Goal: Task Accomplishment & Management: Manage account settings

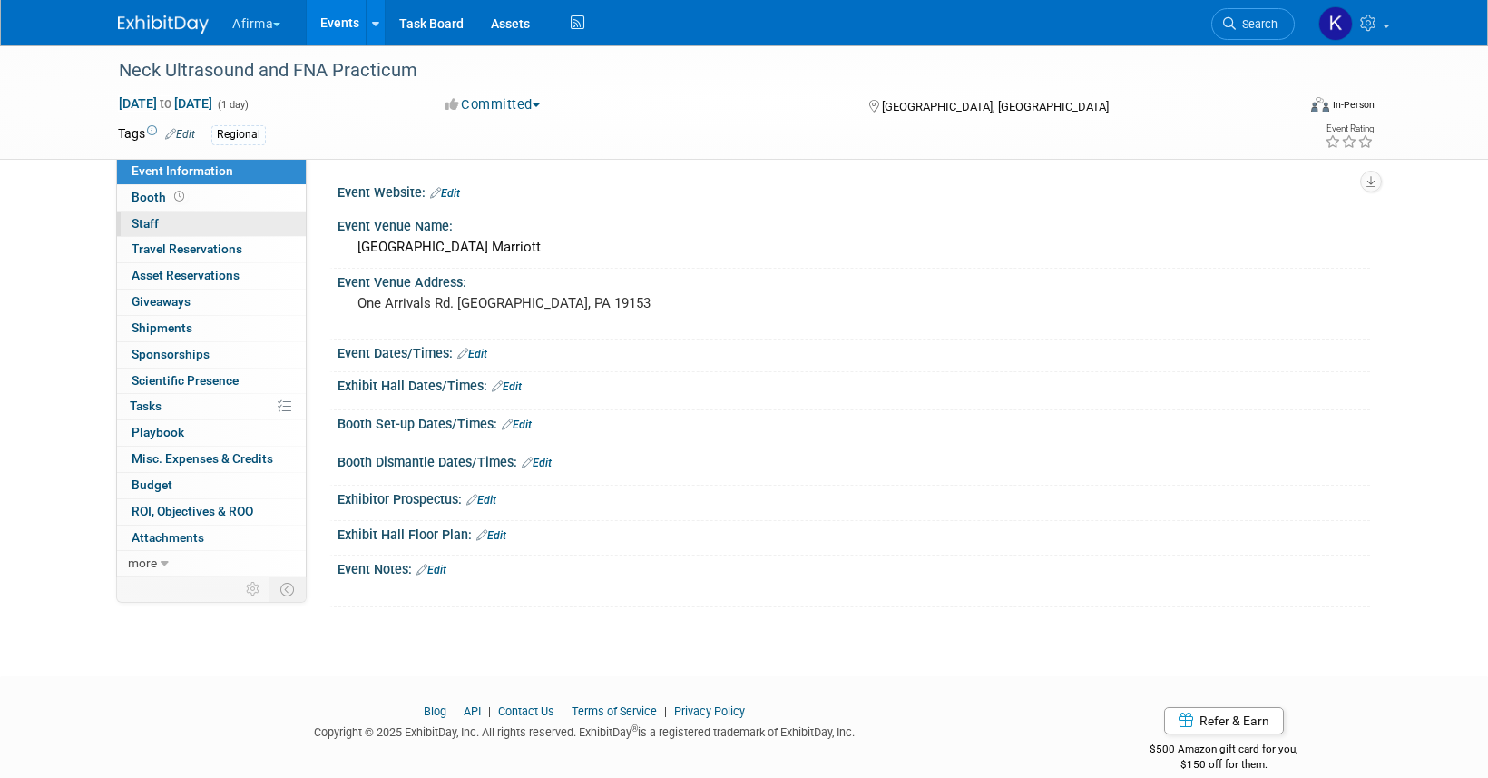
click at [244, 226] on link "0 Staff 0" at bounding box center [211, 223] width 189 height 25
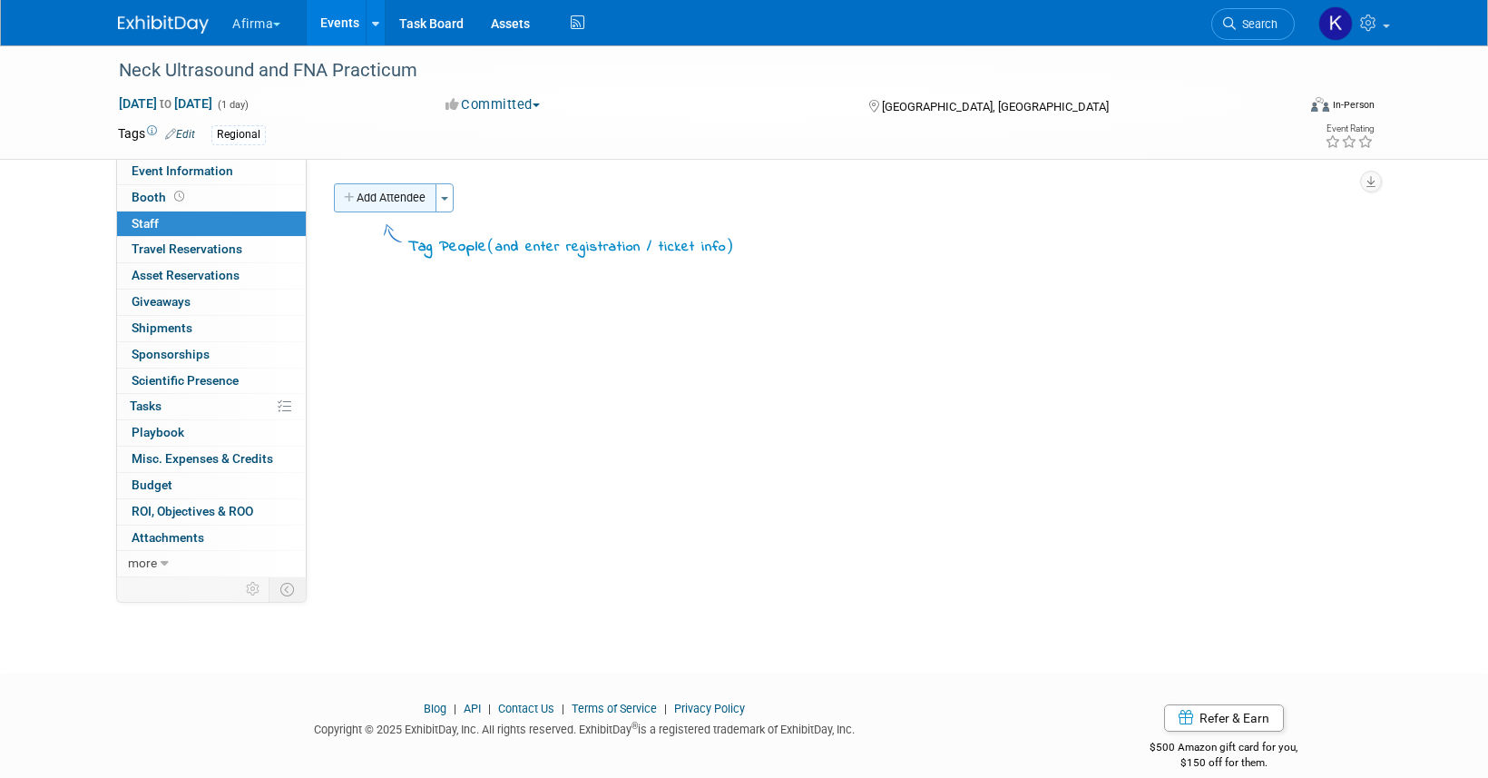
click at [386, 195] on button "Add Attendee" at bounding box center [385, 197] width 103 height 29
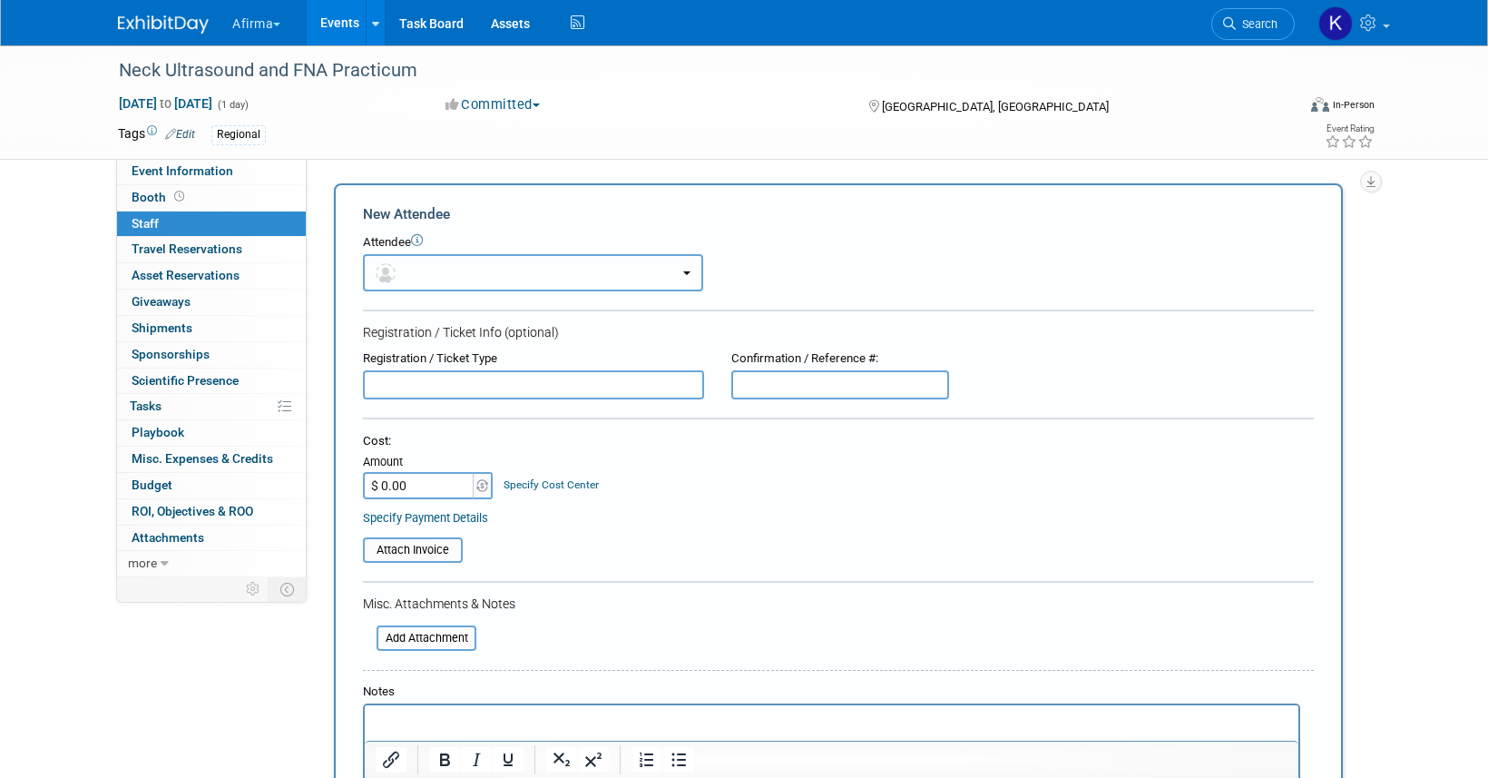
click at [437, 269] on button "button" at bounding box center [533, 272] width 340 height 37
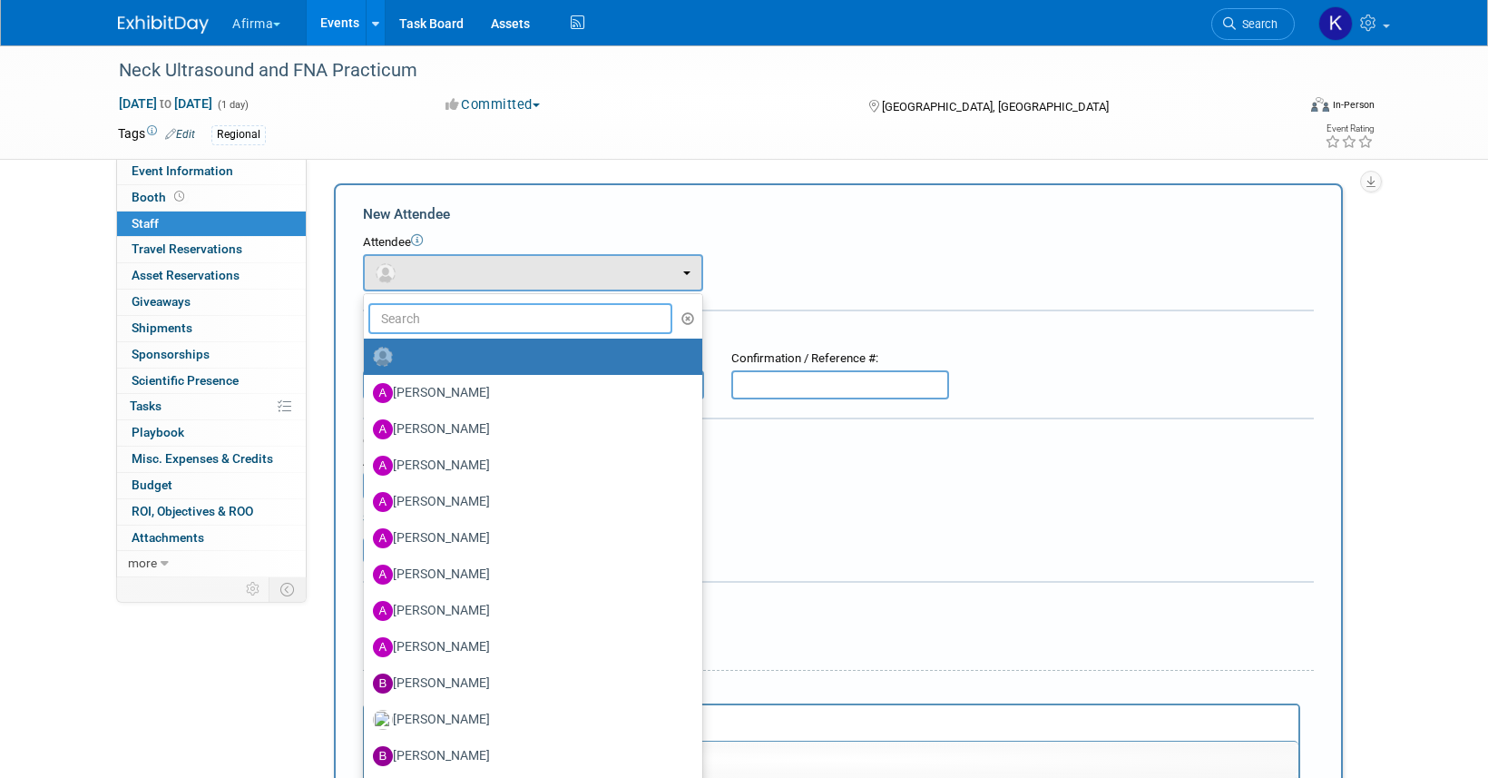
click at [439, 325] on input "text" at bounding box center [520, 318] width 304 height 31
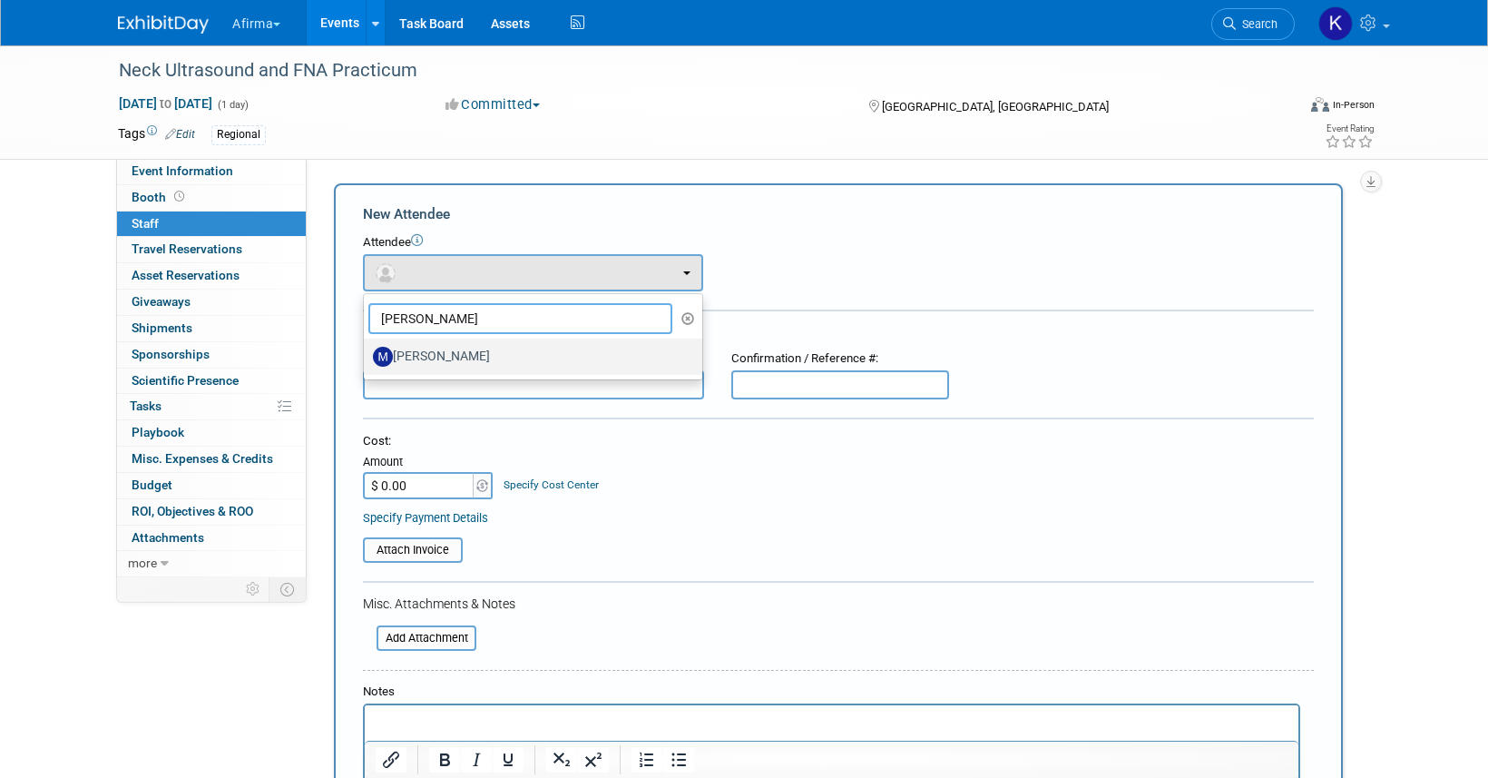
type input "[PERSON_NAME]"
click at [468, 346] on label "[PERSON_NAME]" at bounding box center [528, 356] width 311 height 29
click at [367, 348] on input "[PERSON_NAME]" at bounding box center [361, 354] width 12 height 12
select select "a4cccf0a-847b-49ab-9428-4139baaf0273"
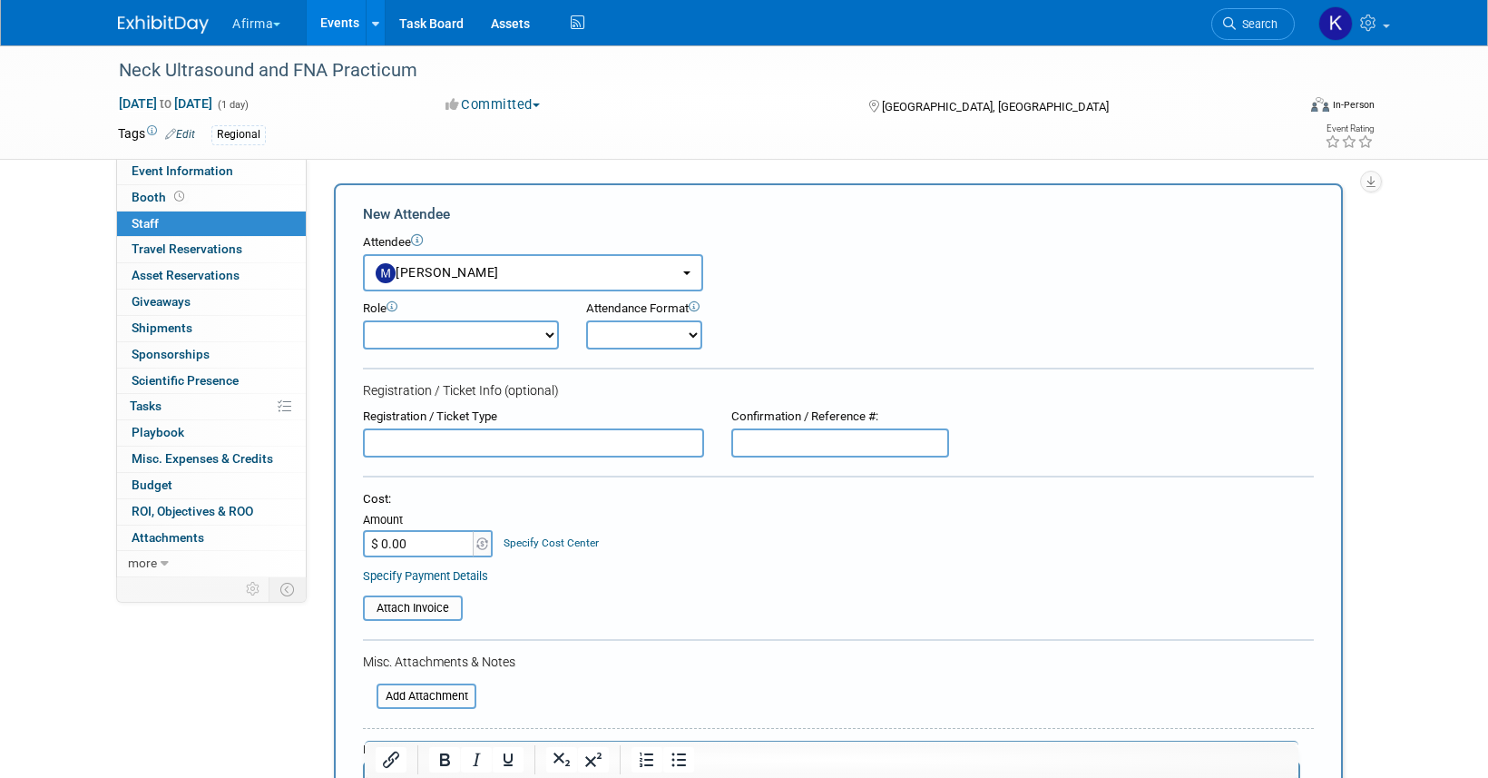
click at [625, 335] on select "Onsite Remote" at bounding box center [644, 334] width 116 height 29
select select "1"
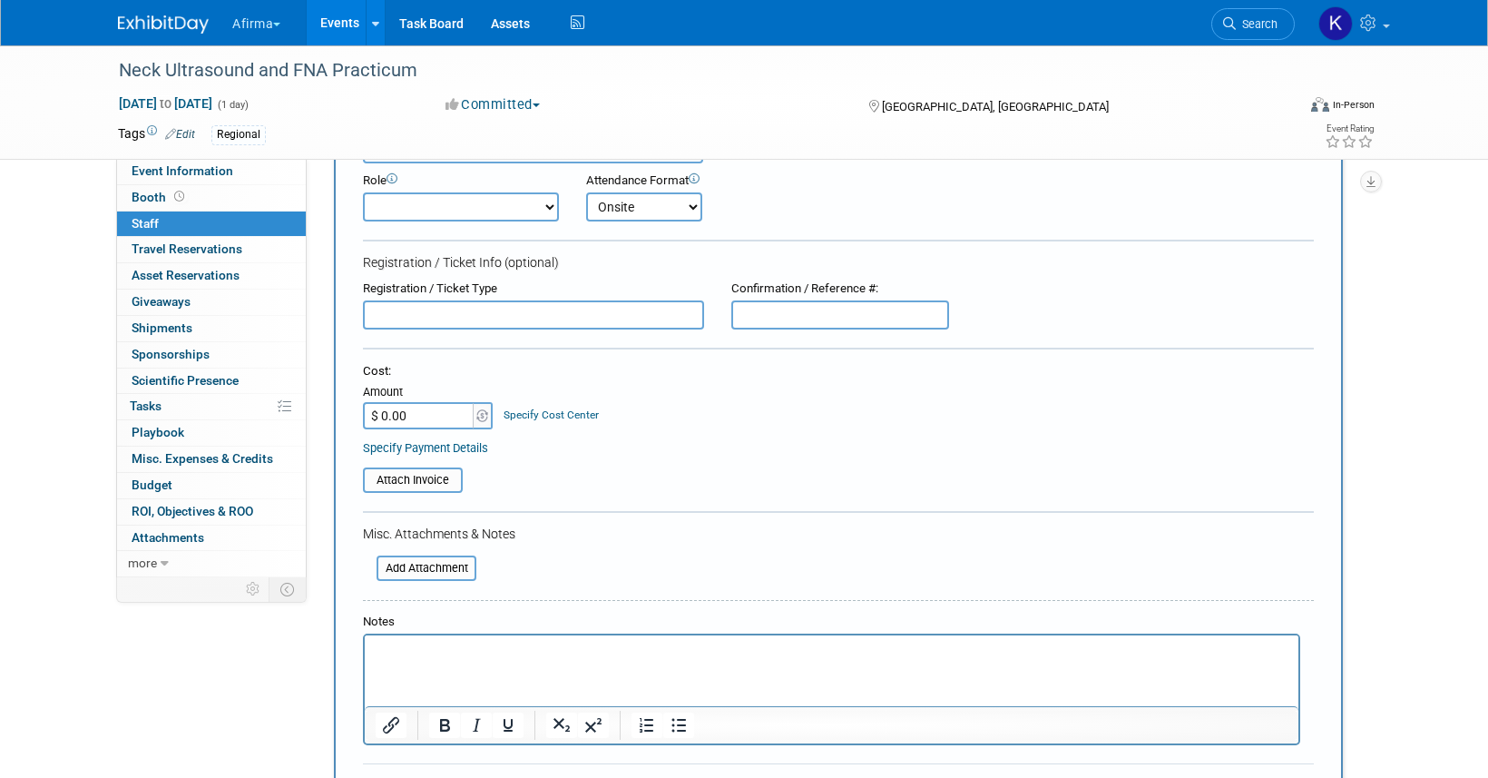
scroll to position [148, 0]
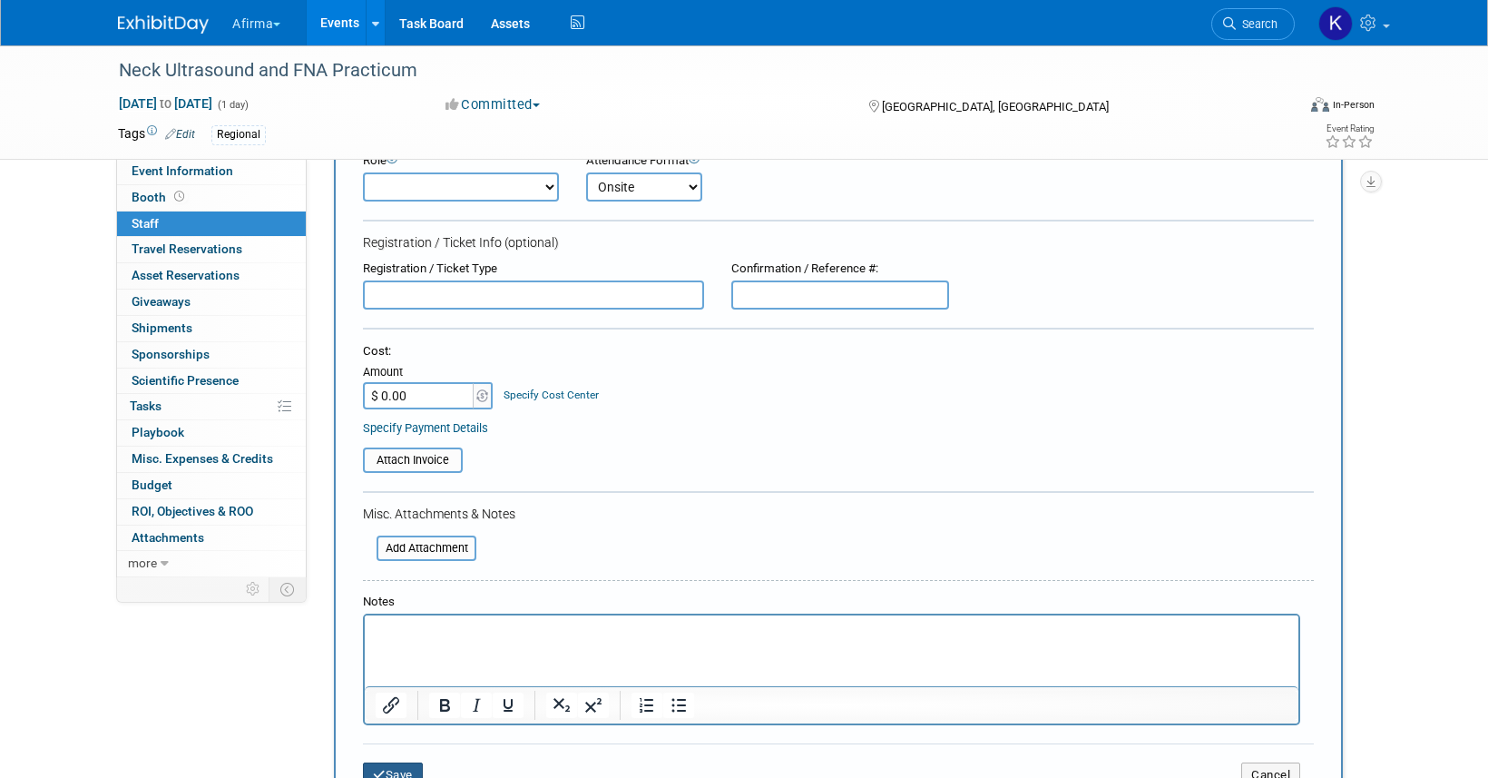
click at [400, 769] on button "Save" at bounding box center [393, 774] width 60 height 25
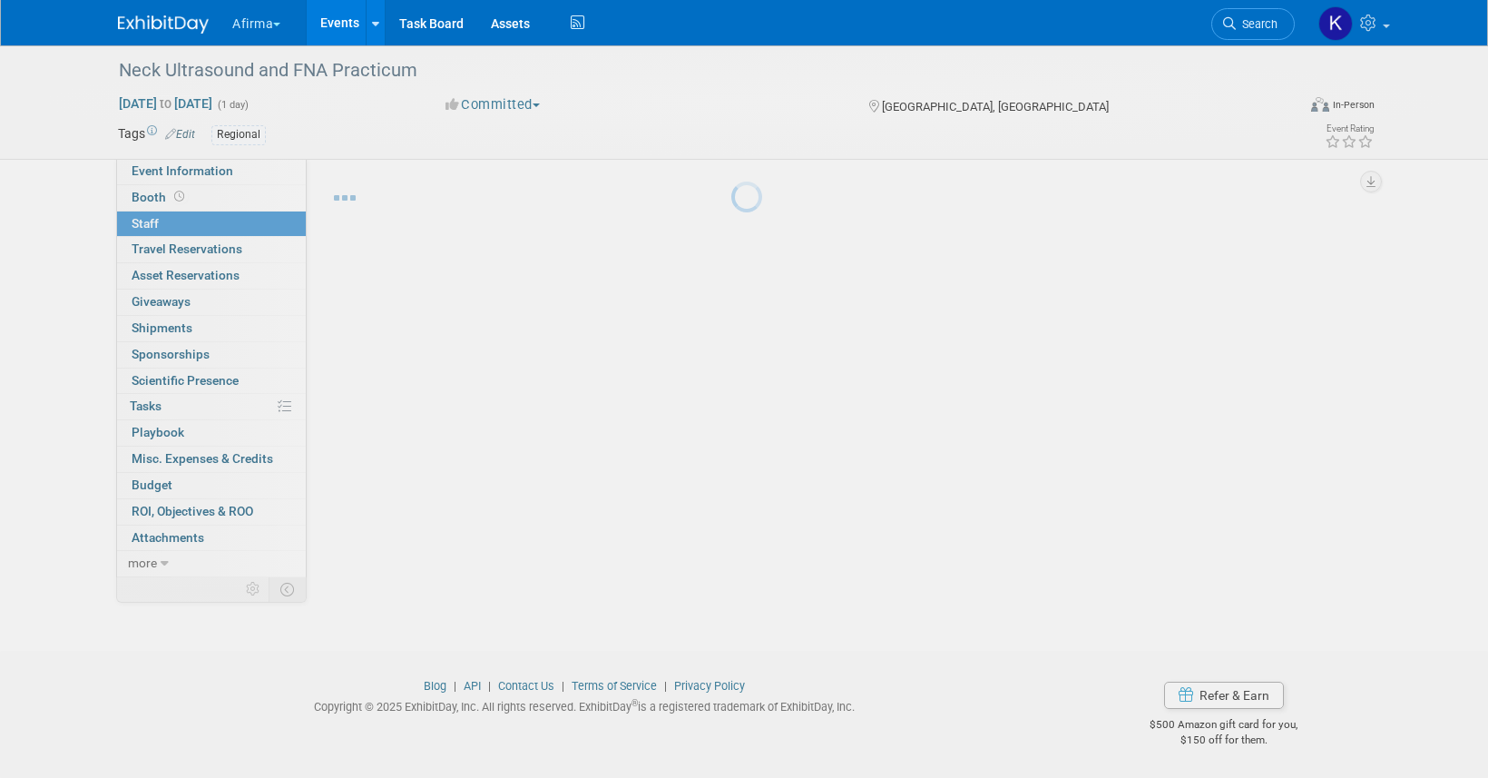
scroll to position [23, 0]
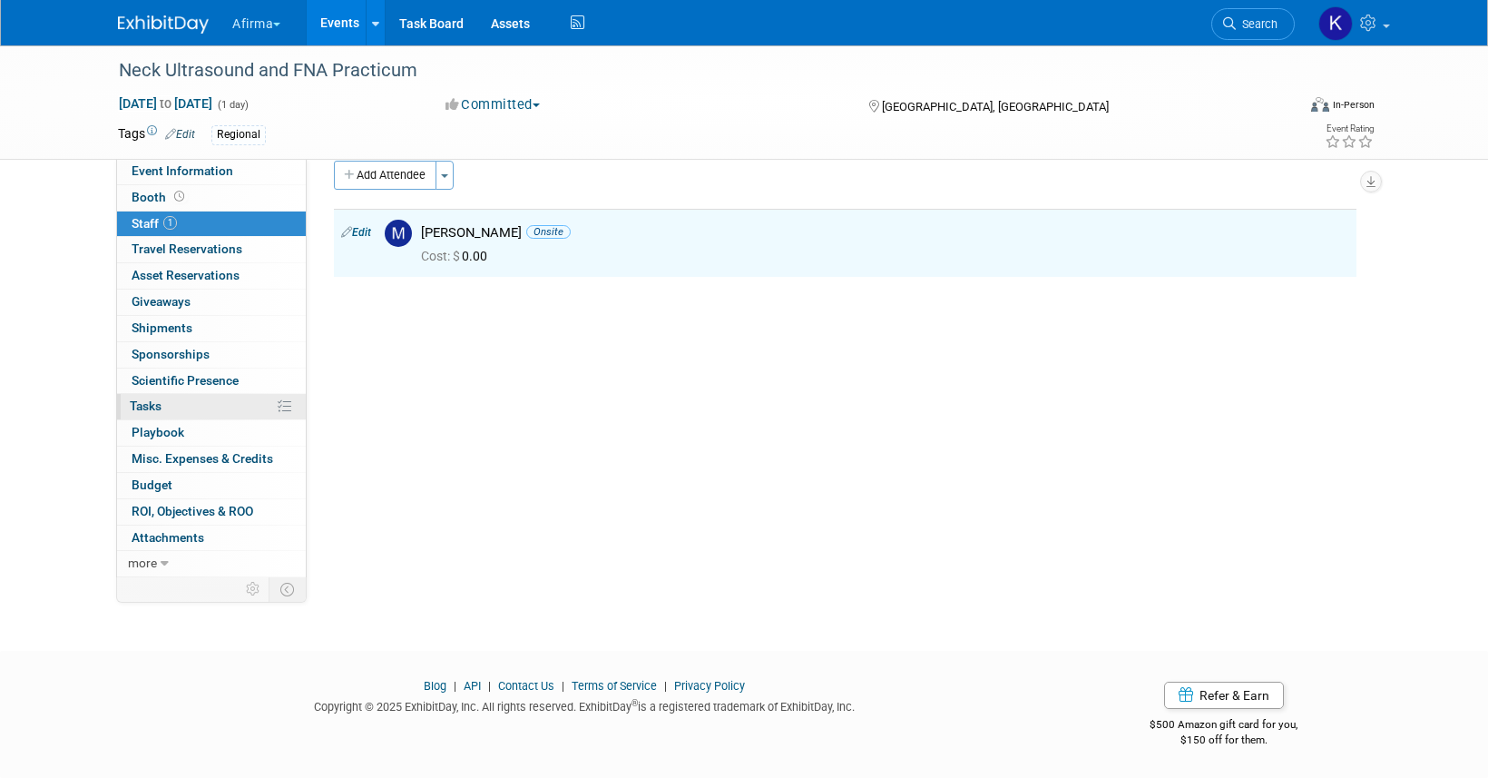
click at [212, 400] on link "0% Tasks 0%" at bounding box center [211, 406] width 189 height 25
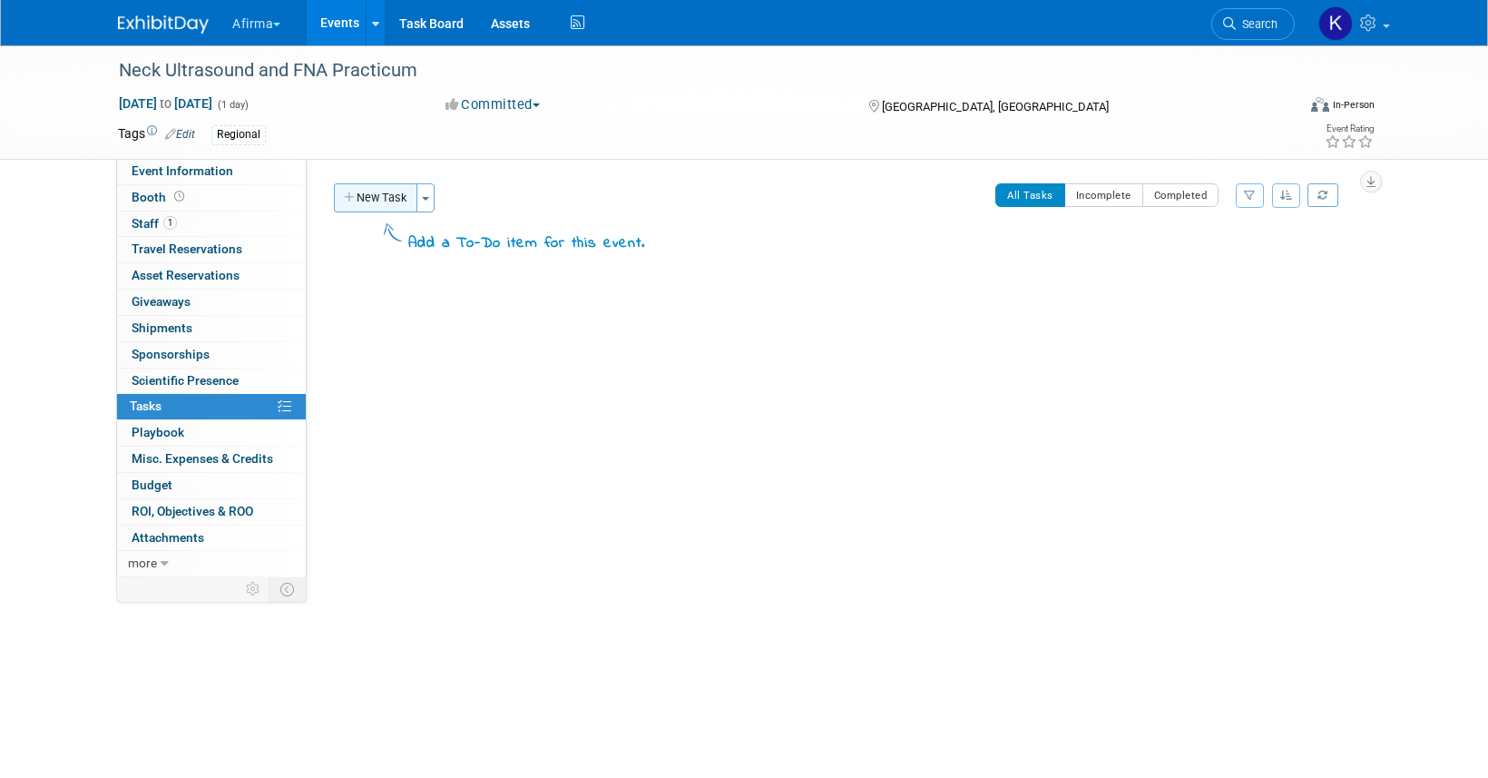
click at [391, 201] on button "New Task" at bounding box center [375, 197] width 83 height 29
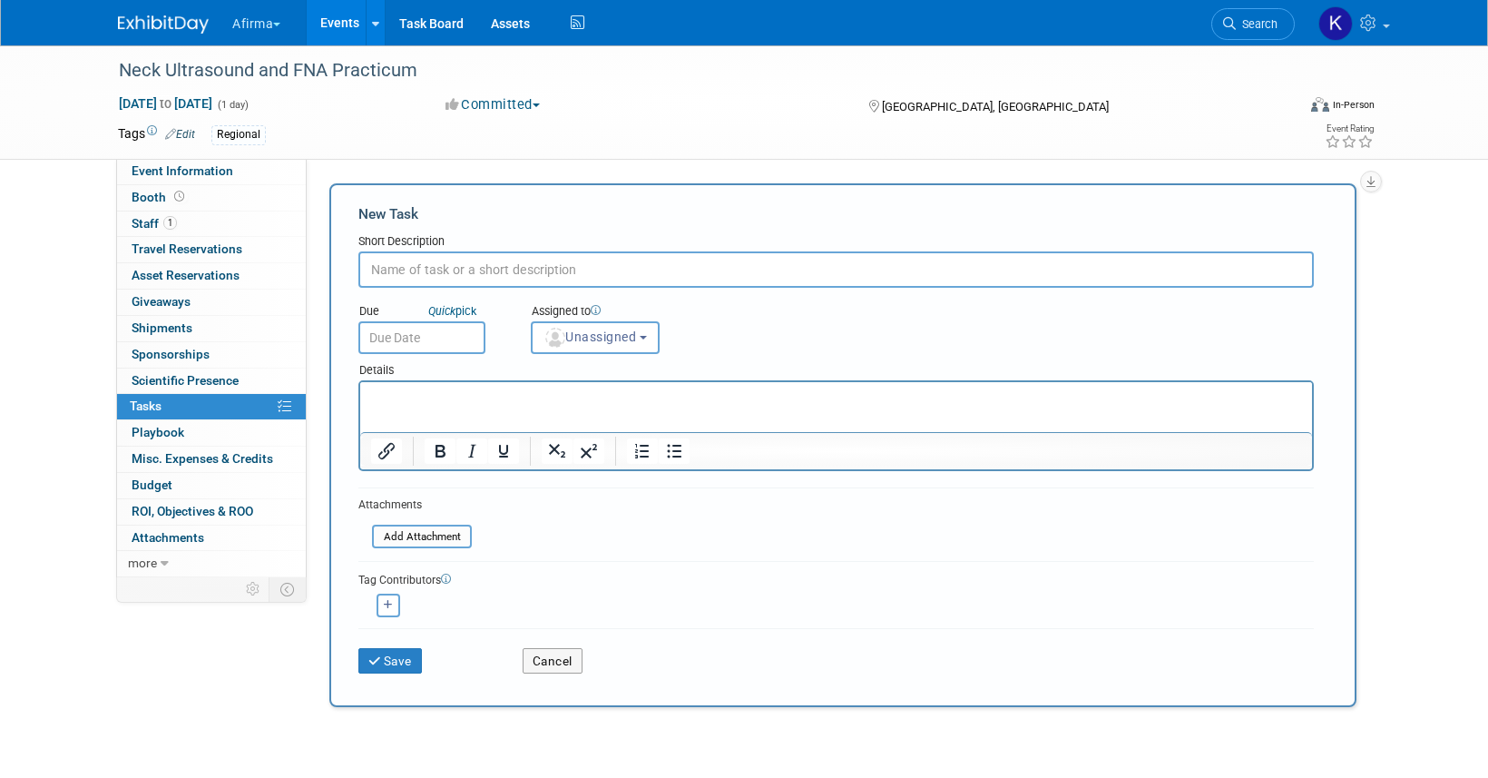
click at [479, 269] on input "text" at bounding box center [836, 269] width 956 height 36
type input "Complete post show summary"
click at [459, 390] on p "Rich Text Area. Press ALT-0 for help." at bounding box center [836, 398] width 931 height 18
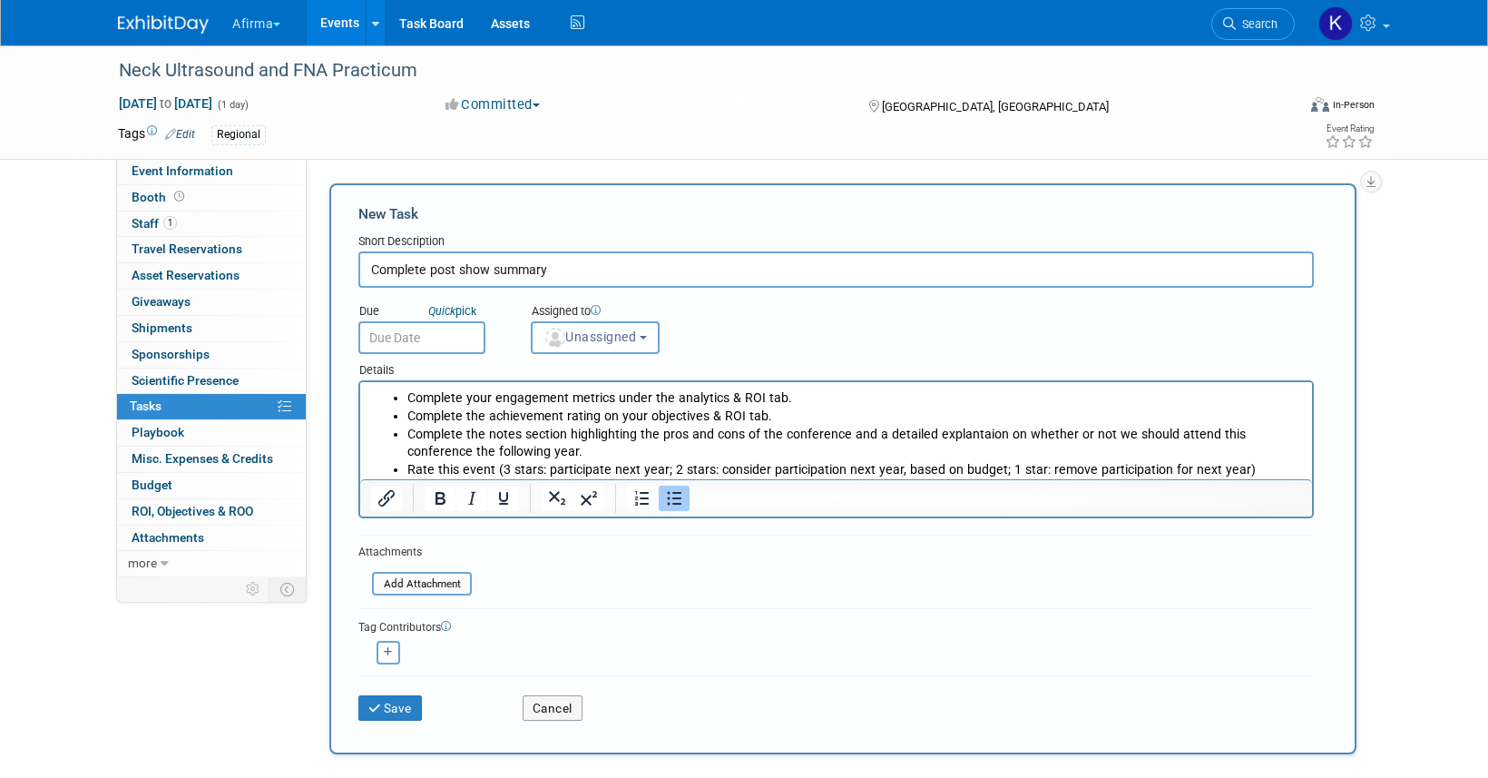
click at [426, 349] on input "text" at bounding box center [421, 337] width 127 height 33
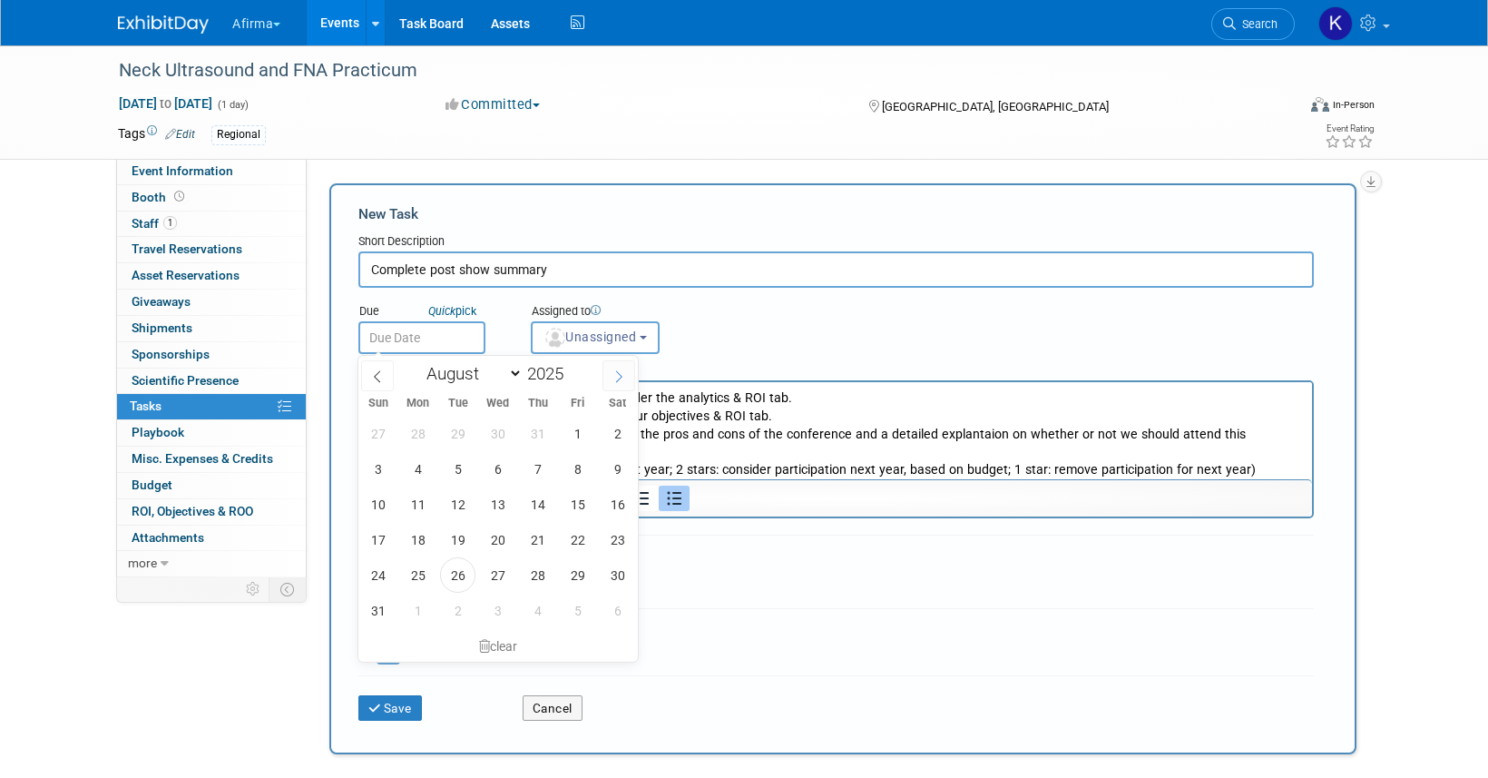
click at [614, 381] on icon at bounding box center [619, 376] width 13 height 13
select select "10"
click at [583, 570] on span "28" at bounding box center [577, 574] width 35 height 35
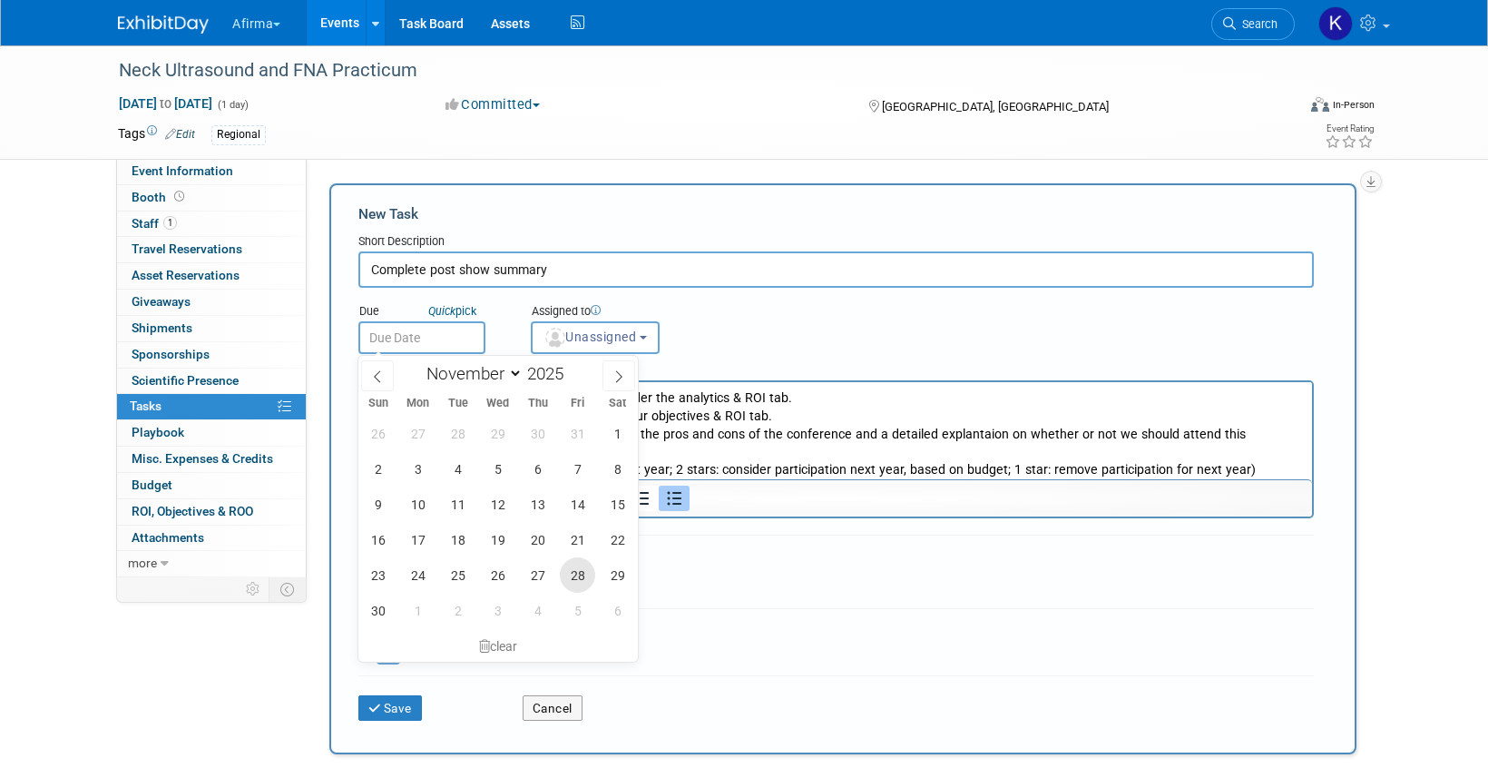
type input "[DATE]"
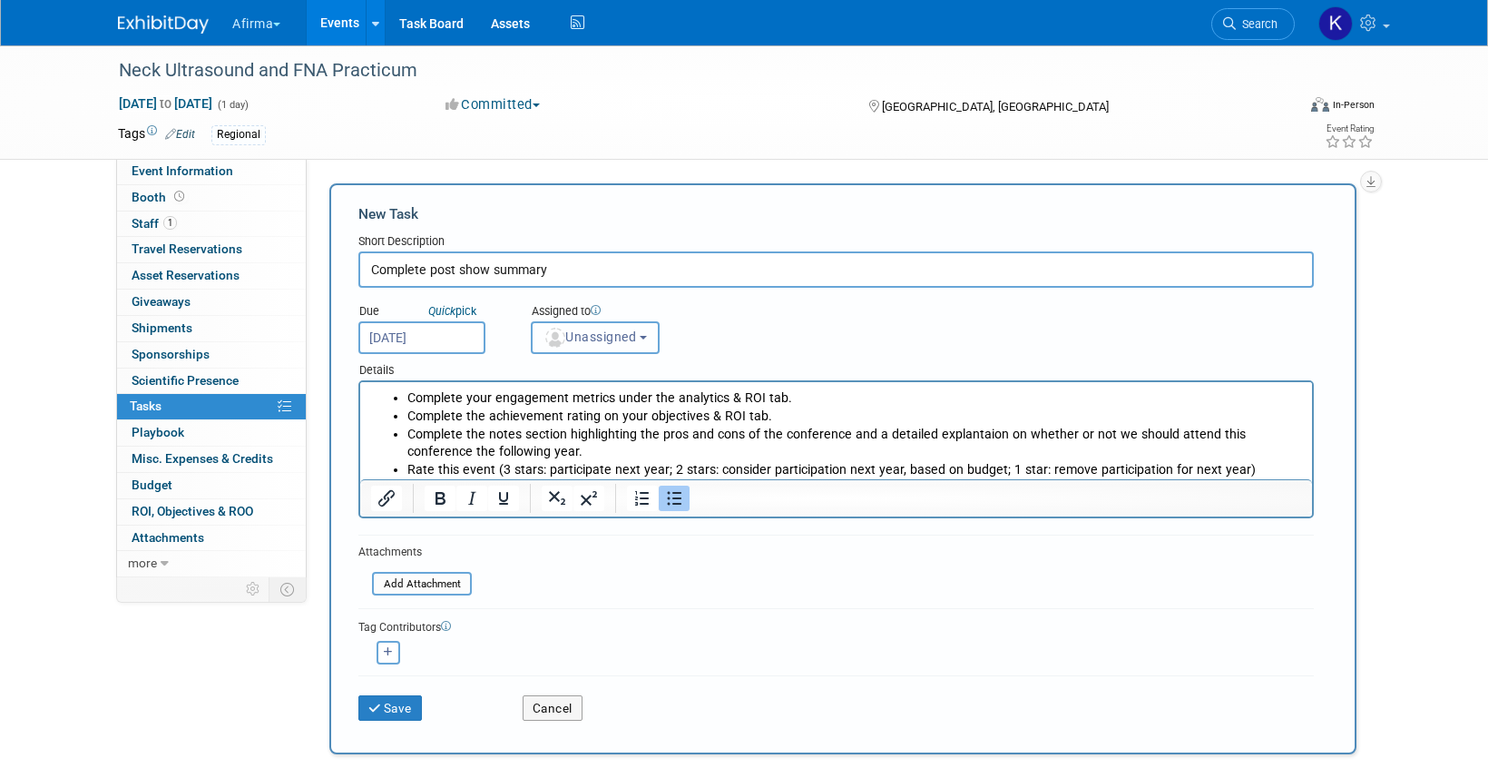
click at [626, 337] on span "Unassigned" at bounding box center [590, 336] width 93 height 15
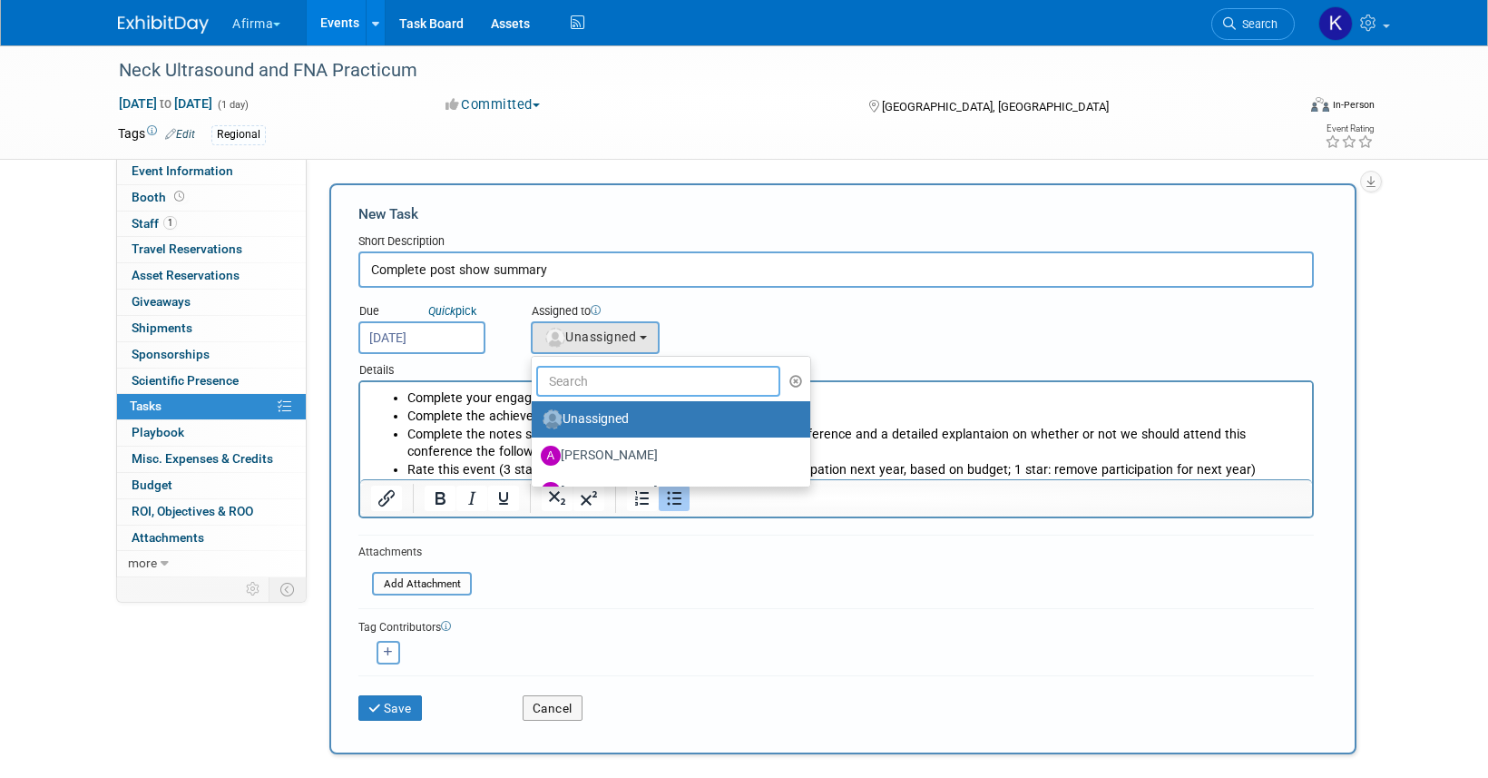
click at [626, 390] on input "text" at bounding box center [658, 381] width 244 height 31
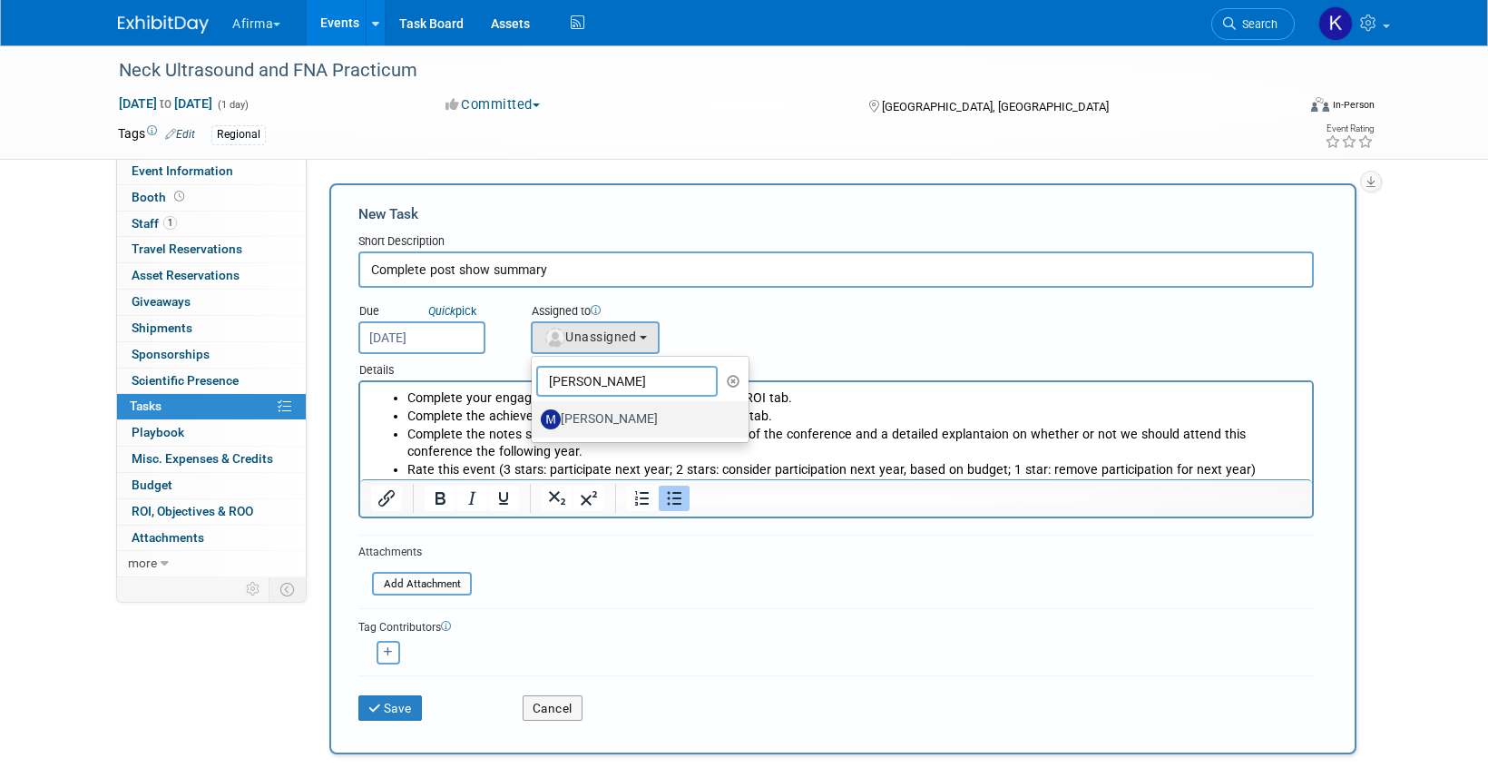
type input "[PERSON_NAME]"
click at [634, 416] on label "[PERSON_NAME]" at bounding box center [636, 419] width 190 height 29
click at [534, 416] on input "[PERSON_NAME]" at bounding box center [529, 417] width 12 height 12
select select "a4cccf0a-847b-49ab-9428-4139baaf0273"
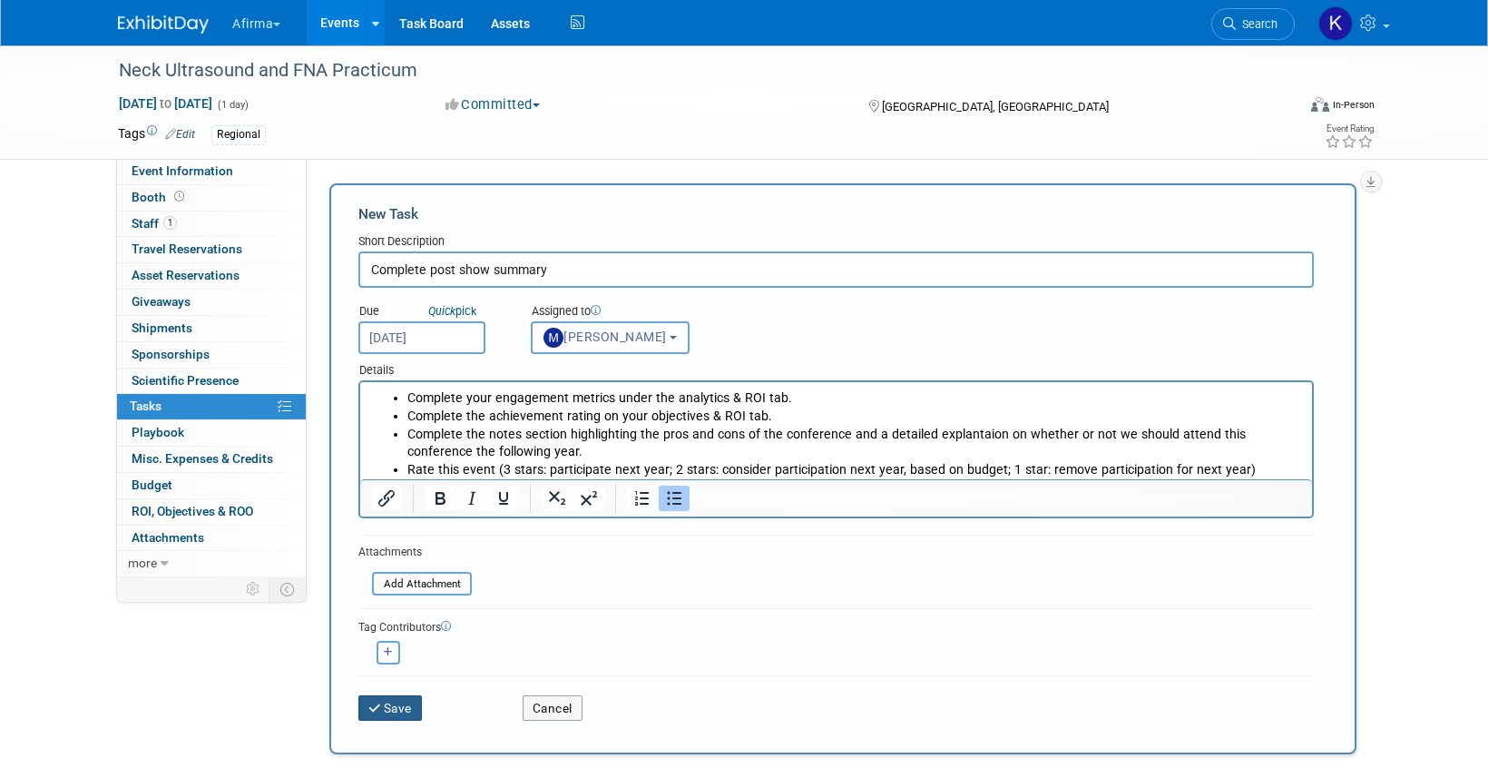
click at [397, 700] on button "Save" at bounding box center [390, 707] width 64 height 25
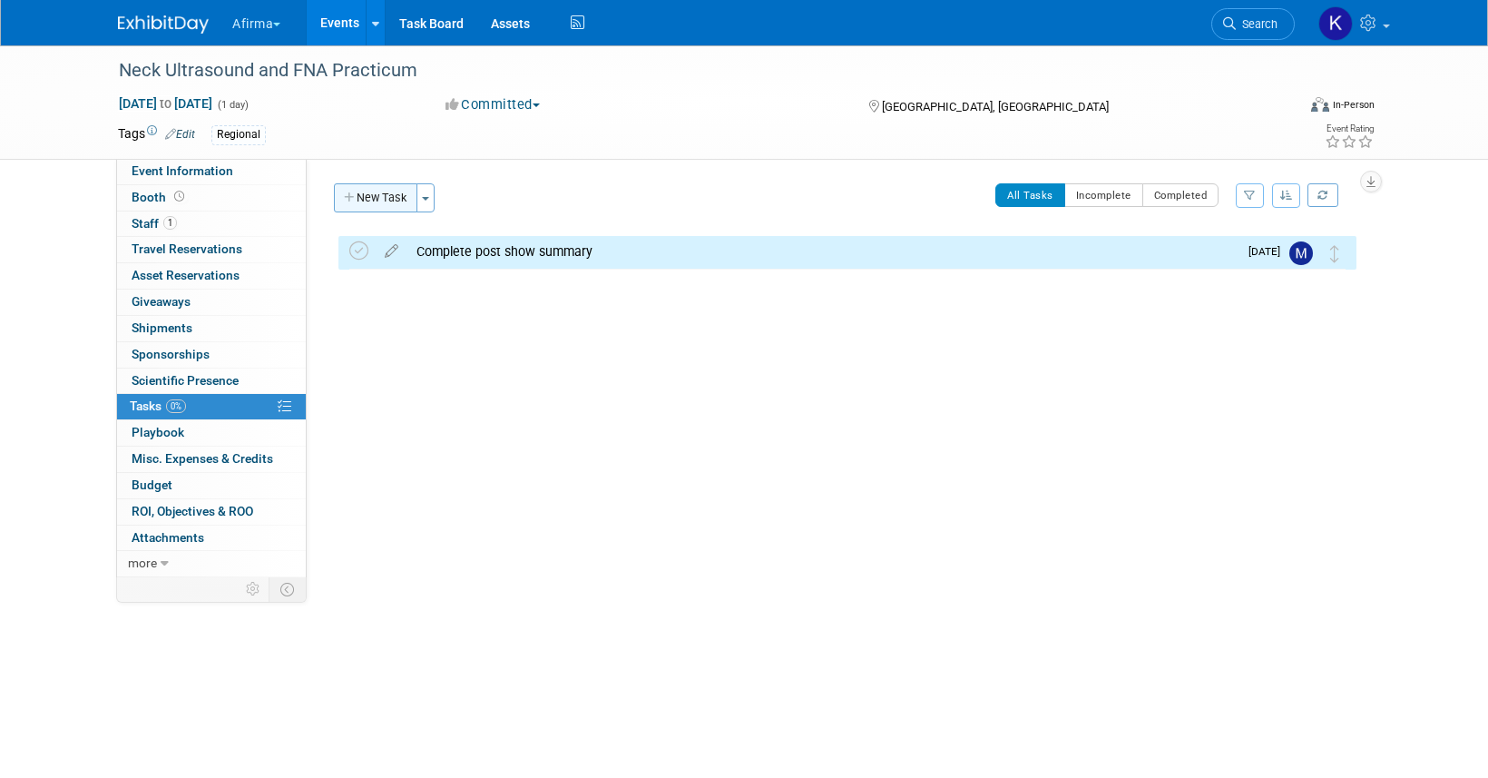
click at [388, 206] on button "New Task" at bounding box center [375, 197] width 83 height 29
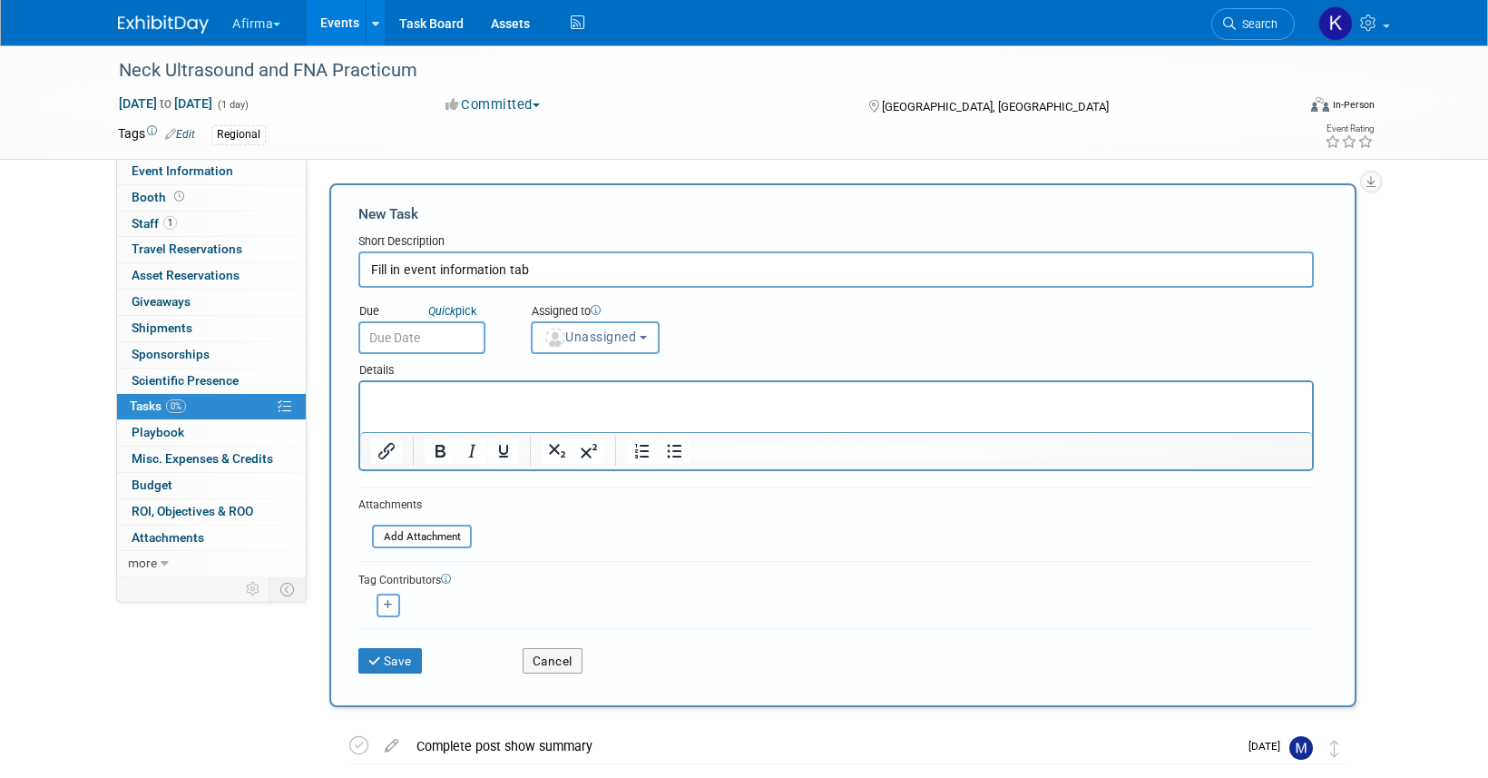
type input "Fill in event information tab"
click at [451, 407] on html at bounding box center [836, 394] width 952 height 25
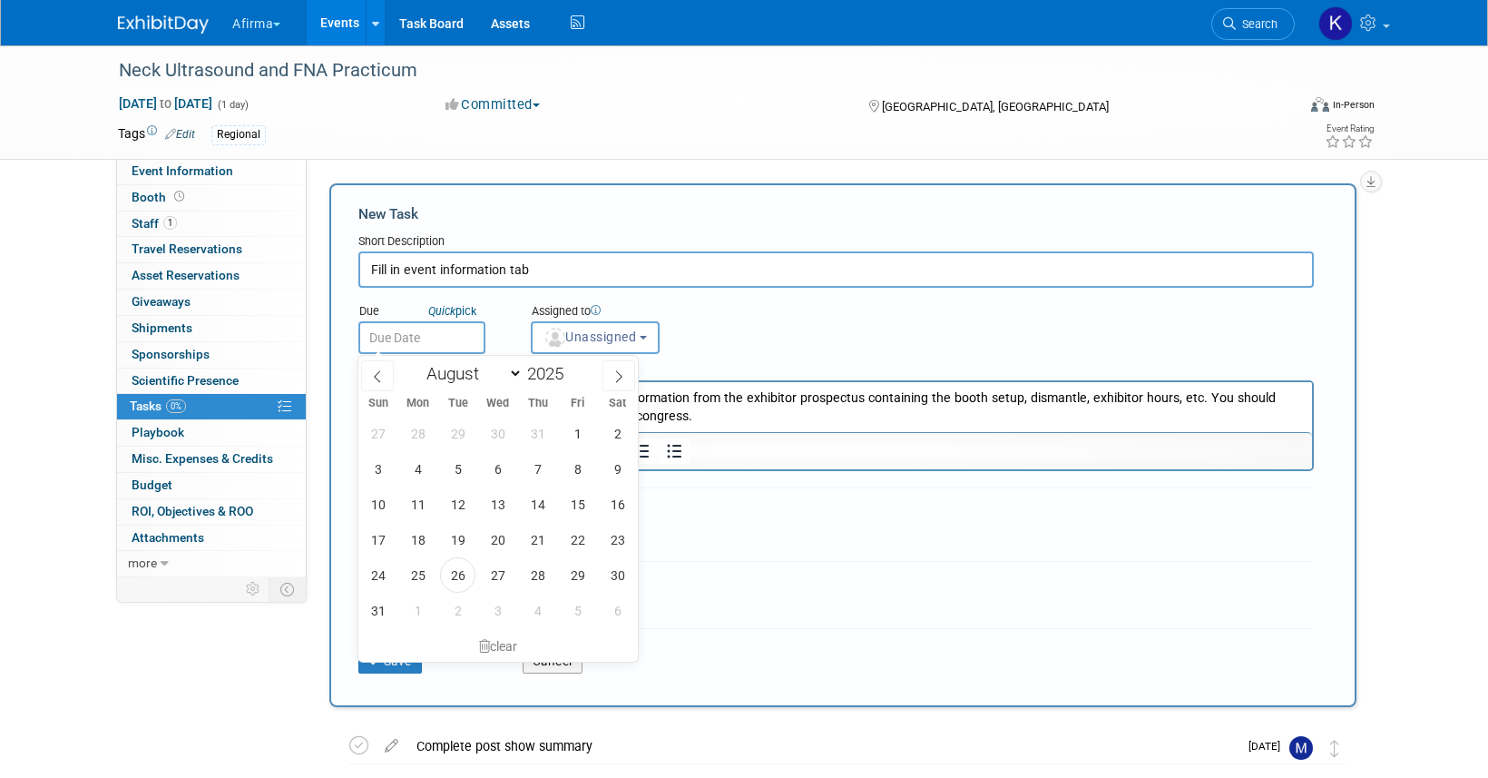
click at [424, 341] on input "text" at bounding box center [421, 337] width 127 height 33
click at [618, 377] on icon at bounding box center [619, 376] width 13 height 13
select select "10"
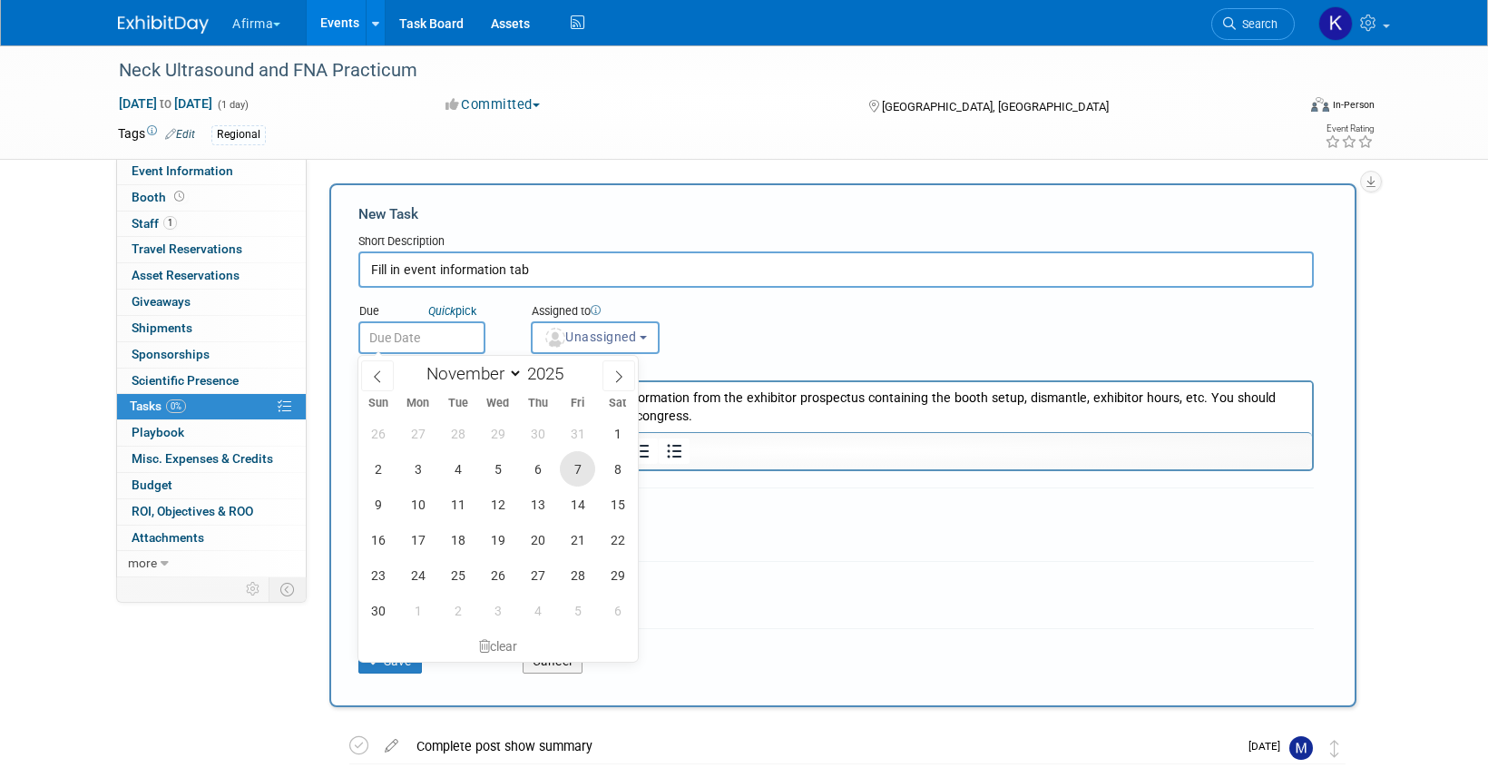
click at [583, 454] on span "7" at bounding box center [577, 468] width 35 height 35
type input "[DATE]"
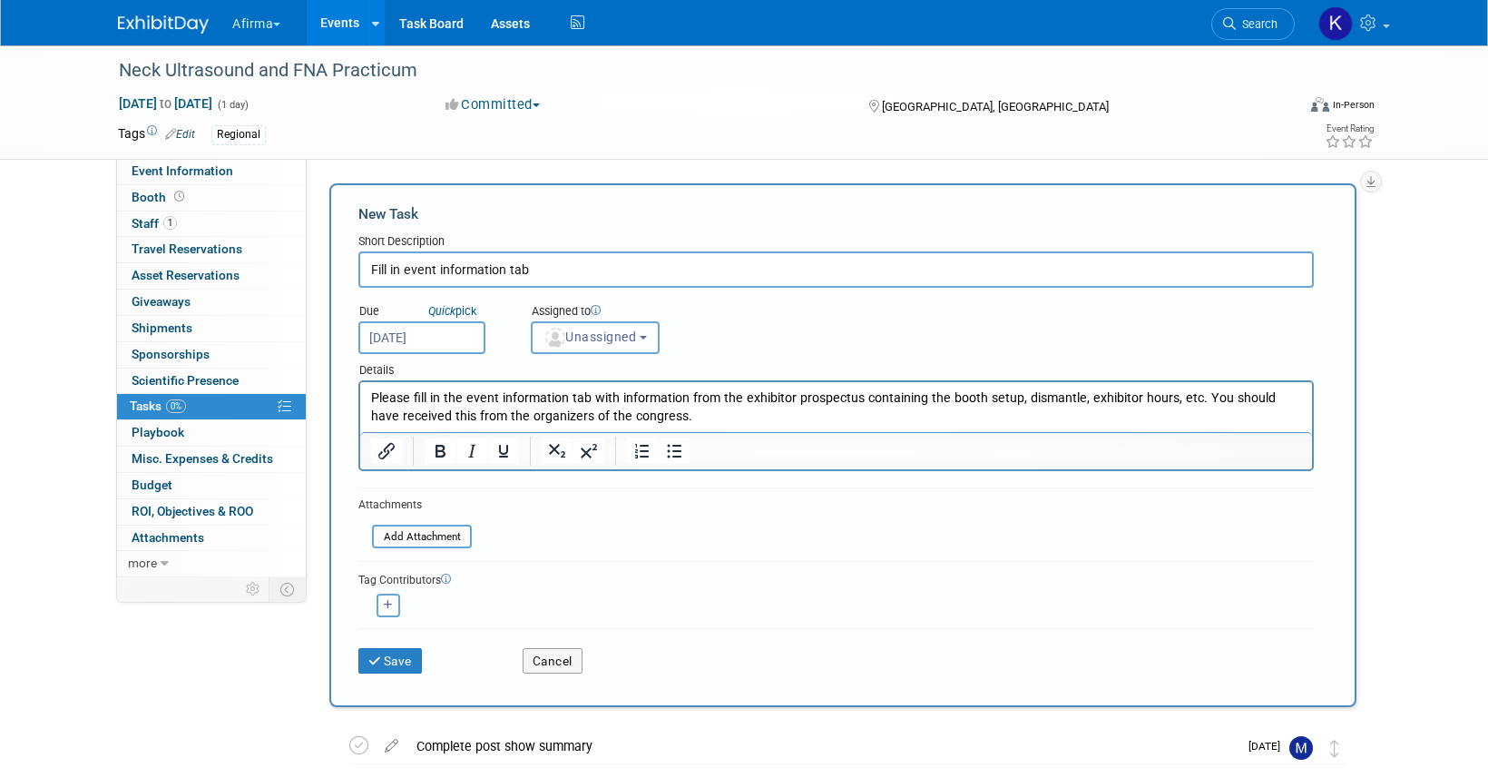
click at [614, 352] on button "Unassigned" at bounding box center [595, 337] width 129 height 33
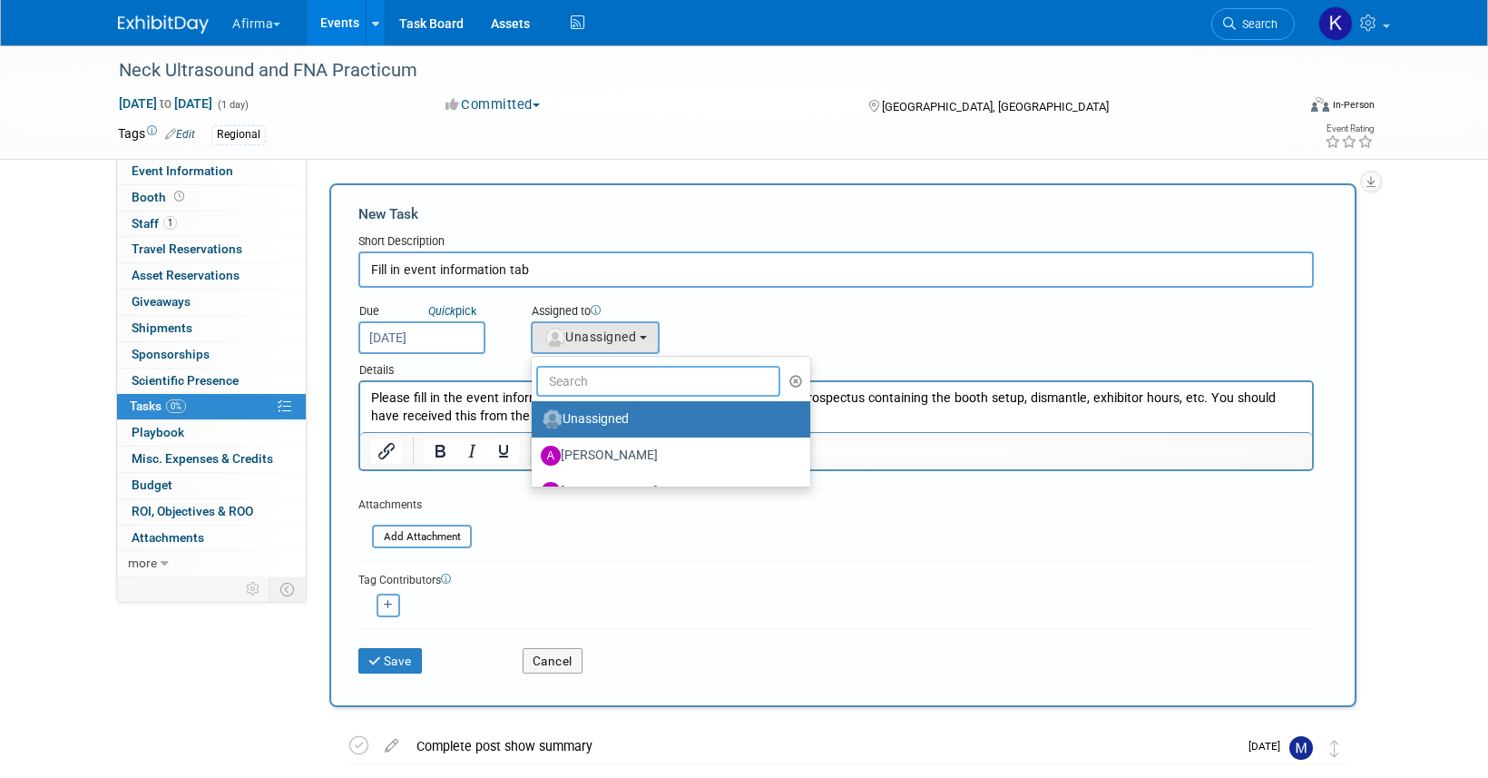
click at [614, 382] on input "text" at bounding box center [658, 381] width 244 height 31
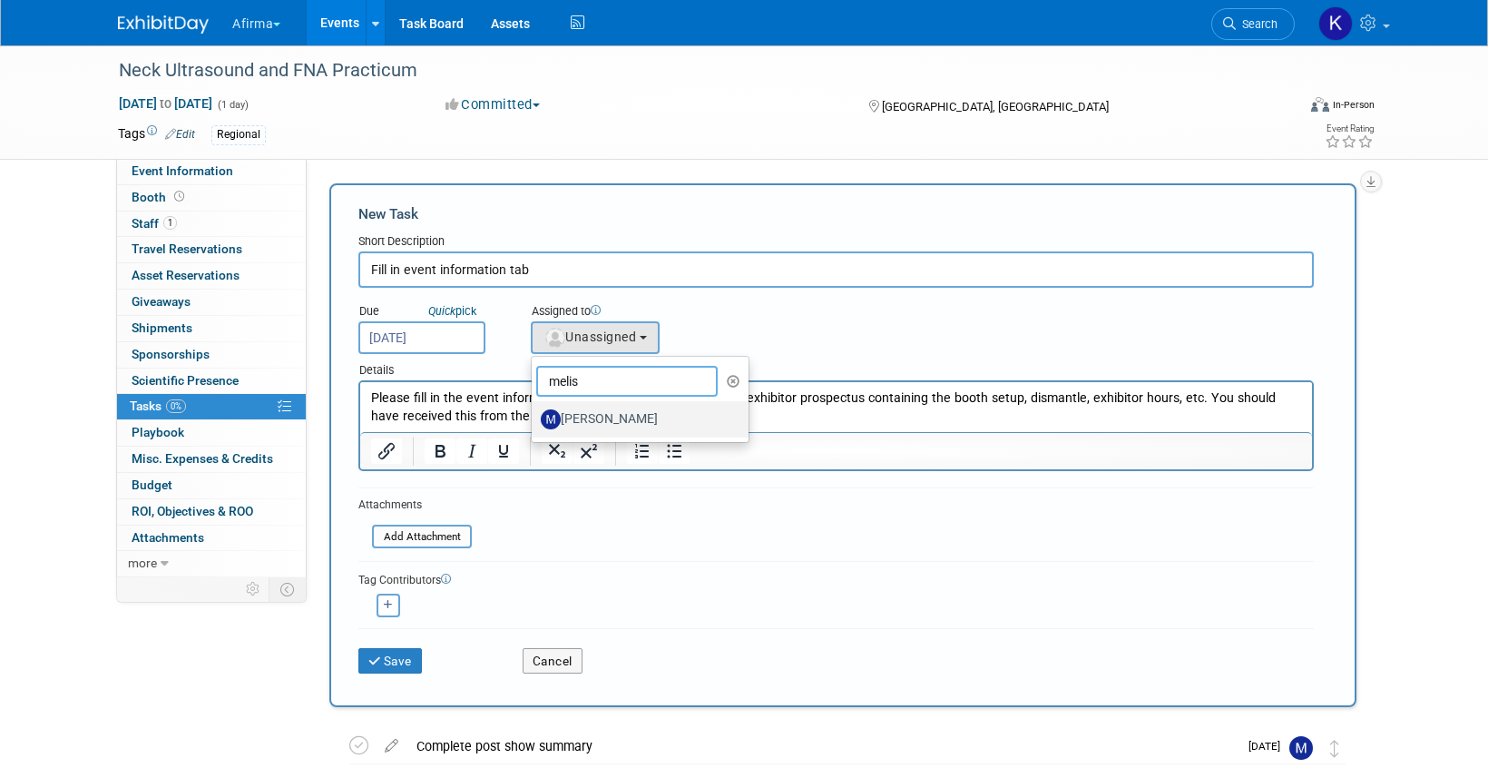
type input "melis"
click at [627, 411] on label "[PERSON_NAME]" at bounding box center [636, 419] width 190 height 29
click at [534, 411] on input "[PERSON_NAME]" at bounding box center [529, 417] width 12 height 12
select select "a4cccf0a-847b-49ab-9428-4139baaf0273"
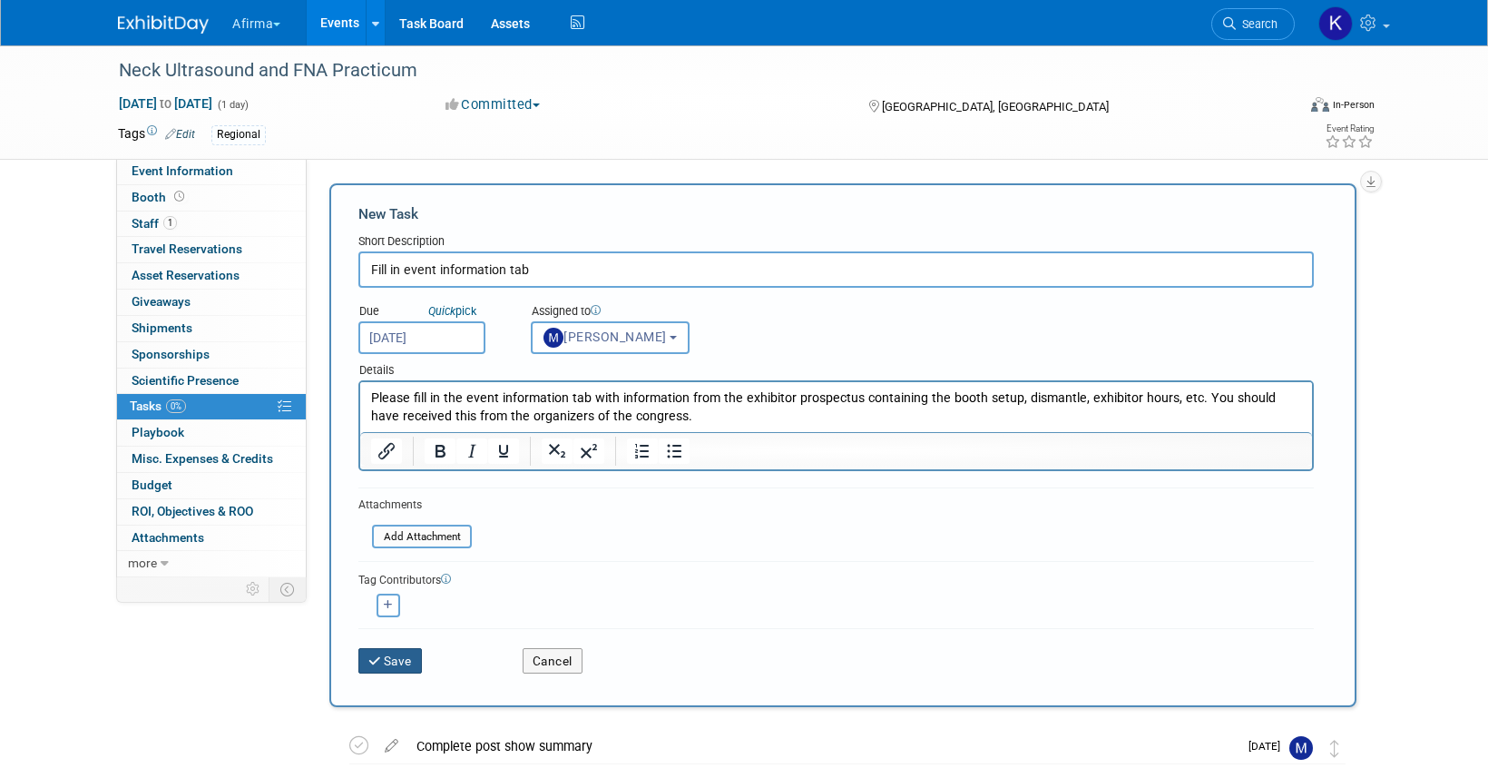
click at [387, 657] on button "Save" at bounding box center [390, 660] width 64 height 25
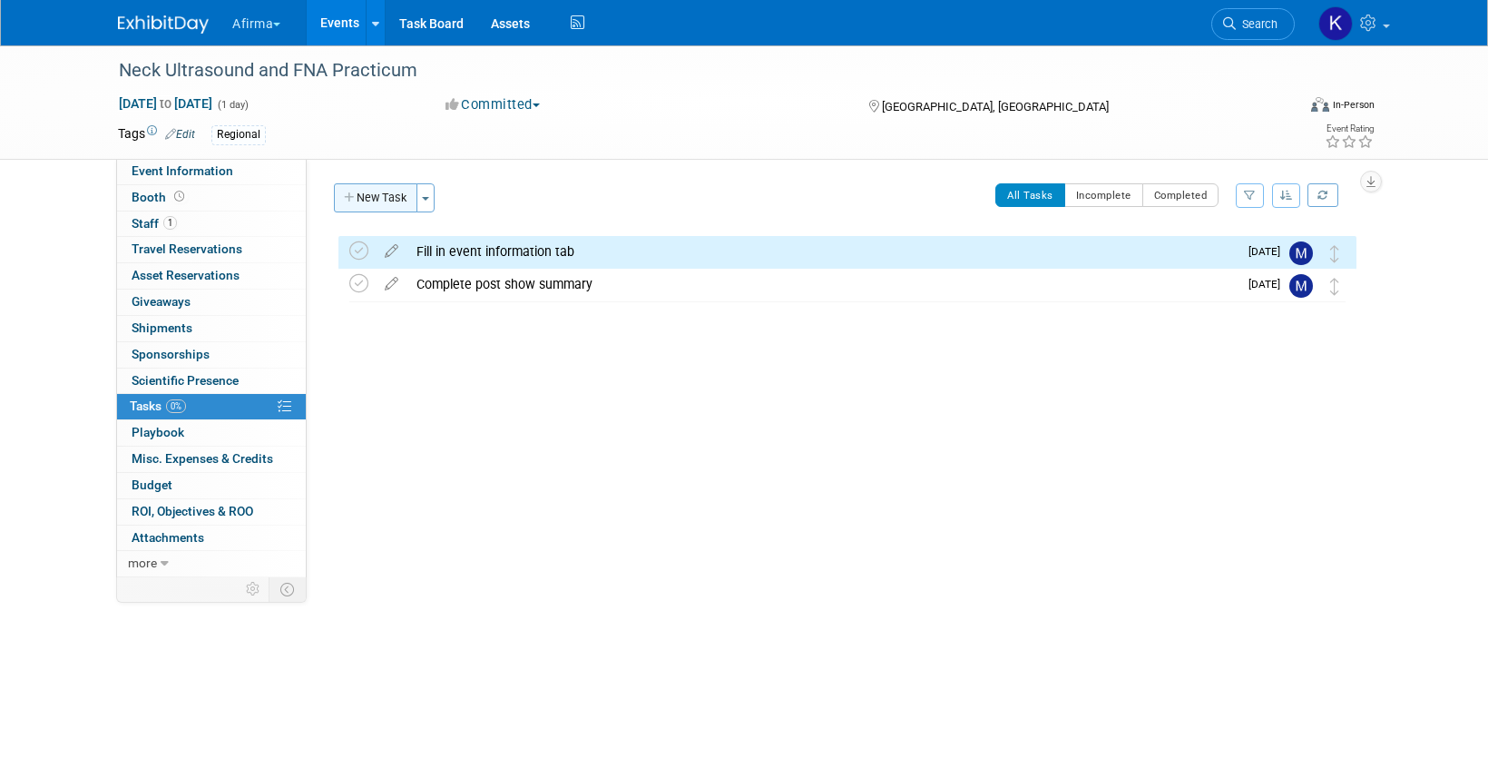
click at [382, 199] on button "New Task" at bounding box center [375, 197] width 83 height 29
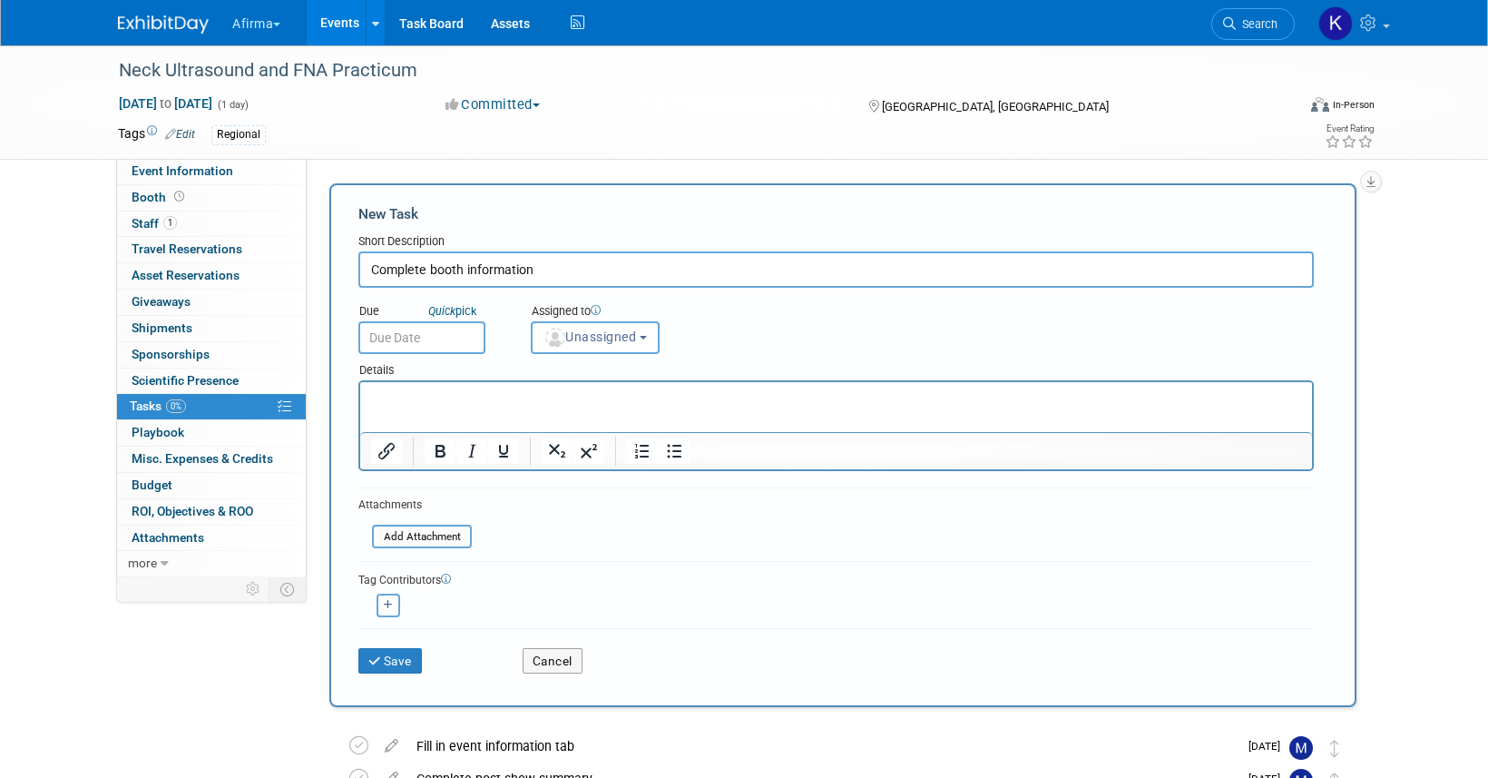
type input "Complete booth information"
click at [389, 342] on input "text" at bounding box center [421, 337] width 127 height 33
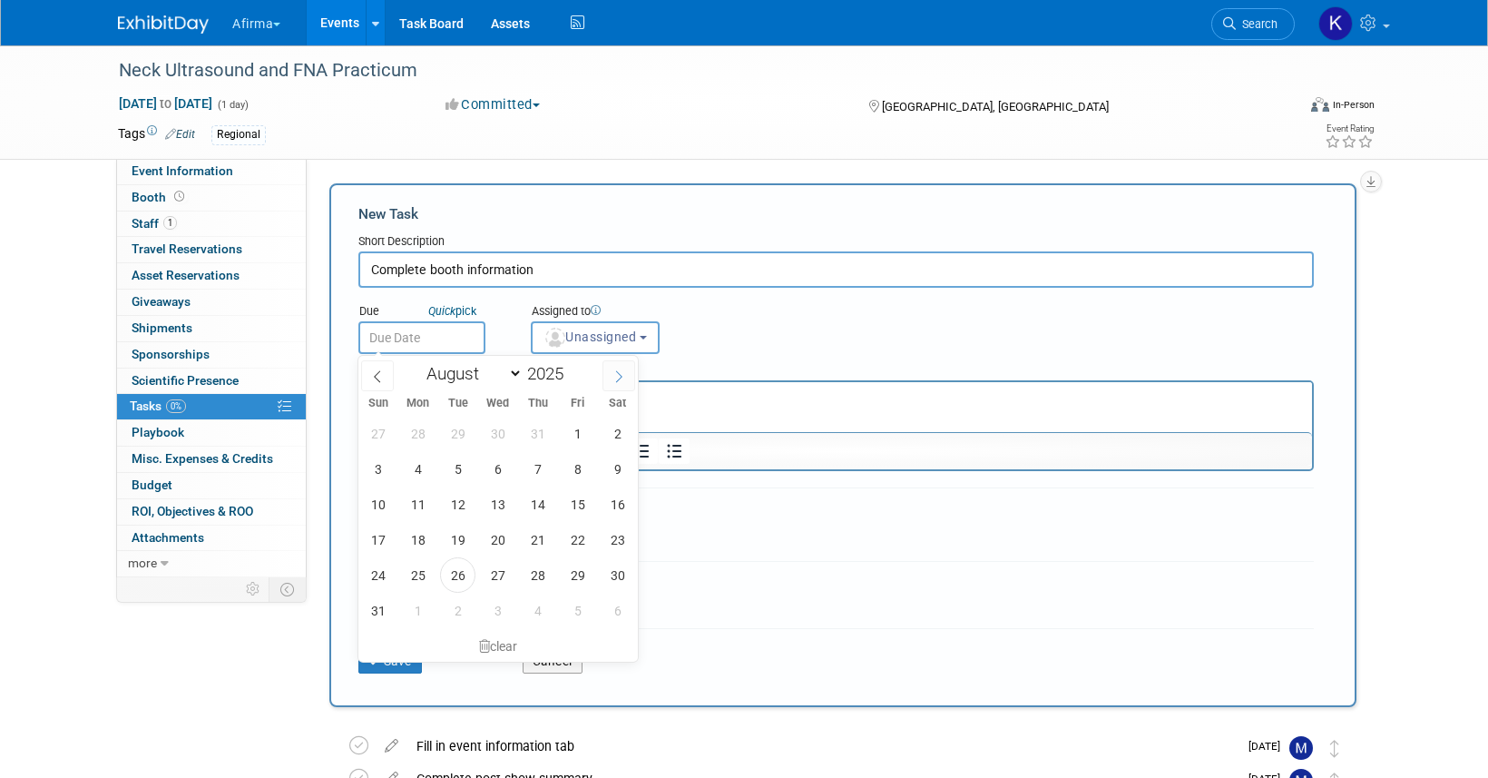
click at [613, 383] on span at bounding box center [619, 375] width 33 height 31
select select "10"
click at [588, 466] on span "7" at bounding box center [577, 468] width 35 height 35
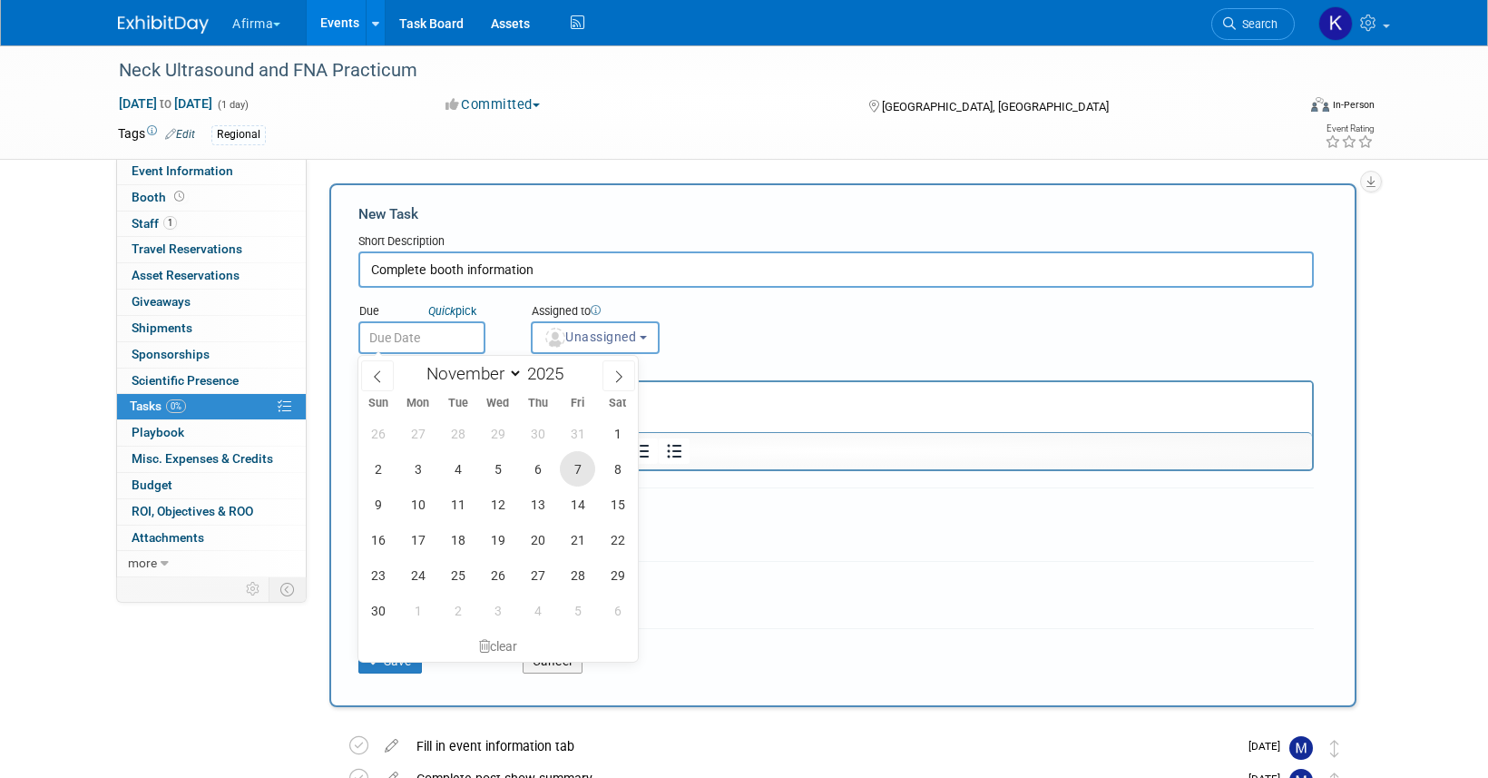
type input "[DATE]"
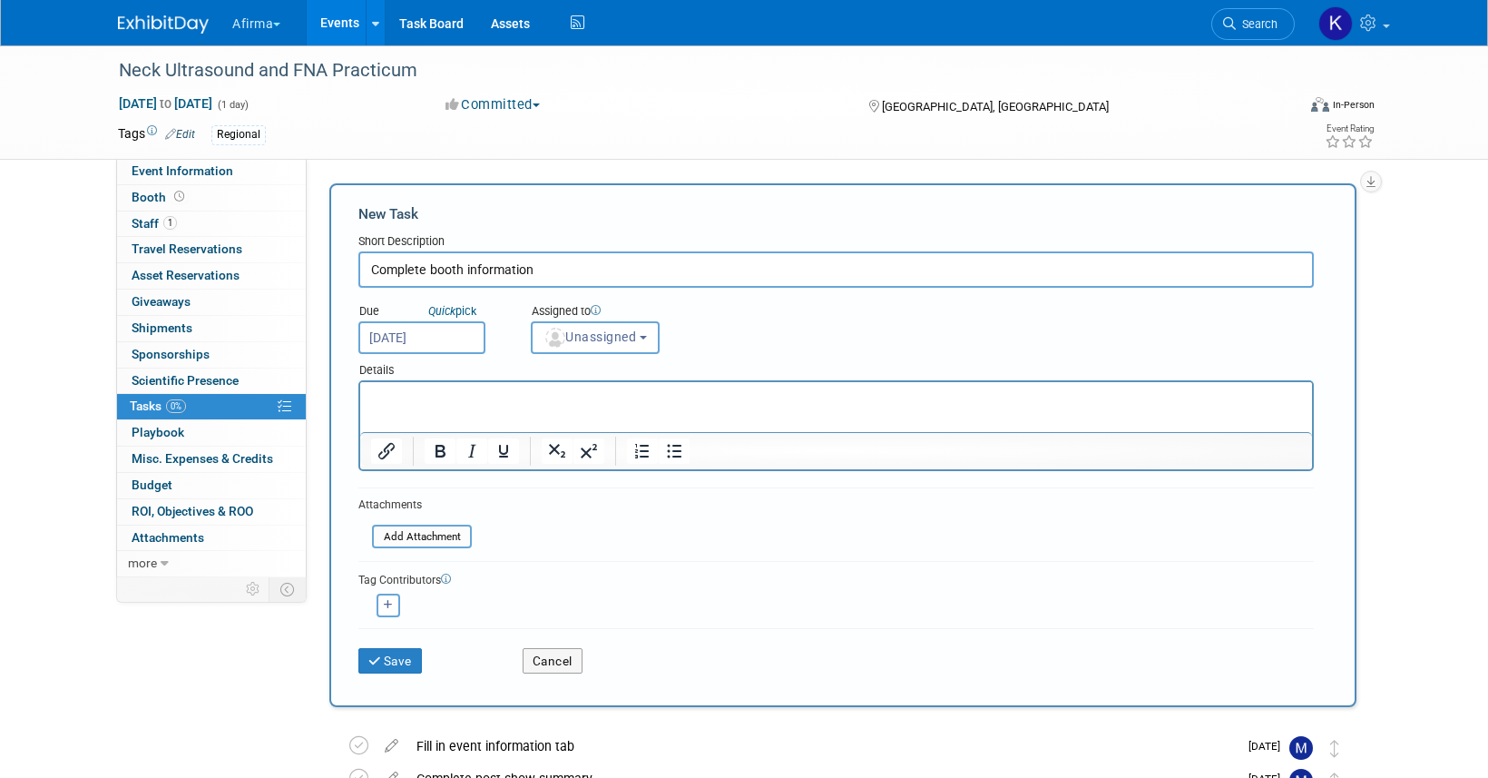
click at [593, 407] on html at bounding box center [836, 394] width 952 height 25
click at [591, 331] on span "Unassigned" at bounding box center [590, 336] width 93 height 15
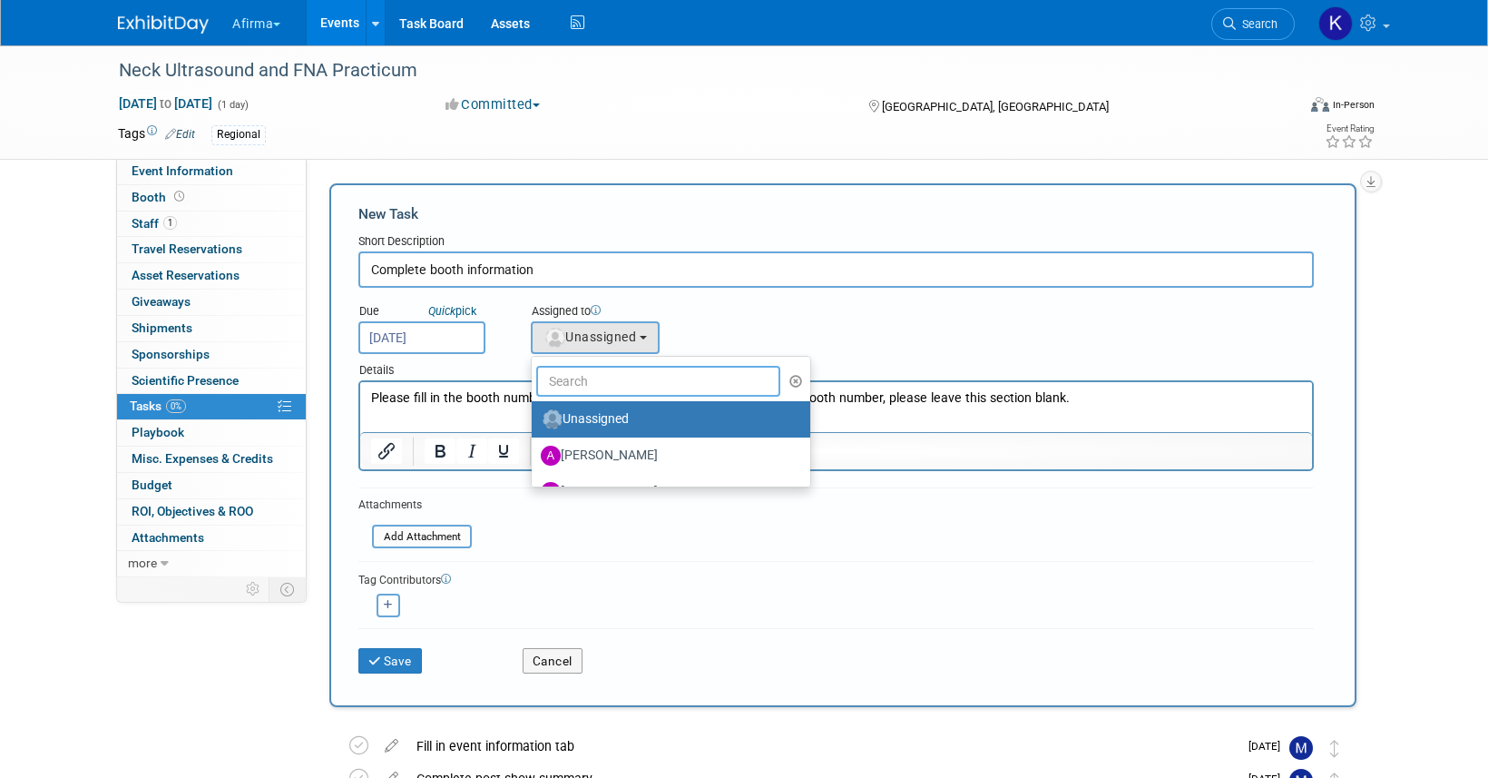
click at [591, 371] on input "text" at bounding box center [658, 381] width 244 height 31
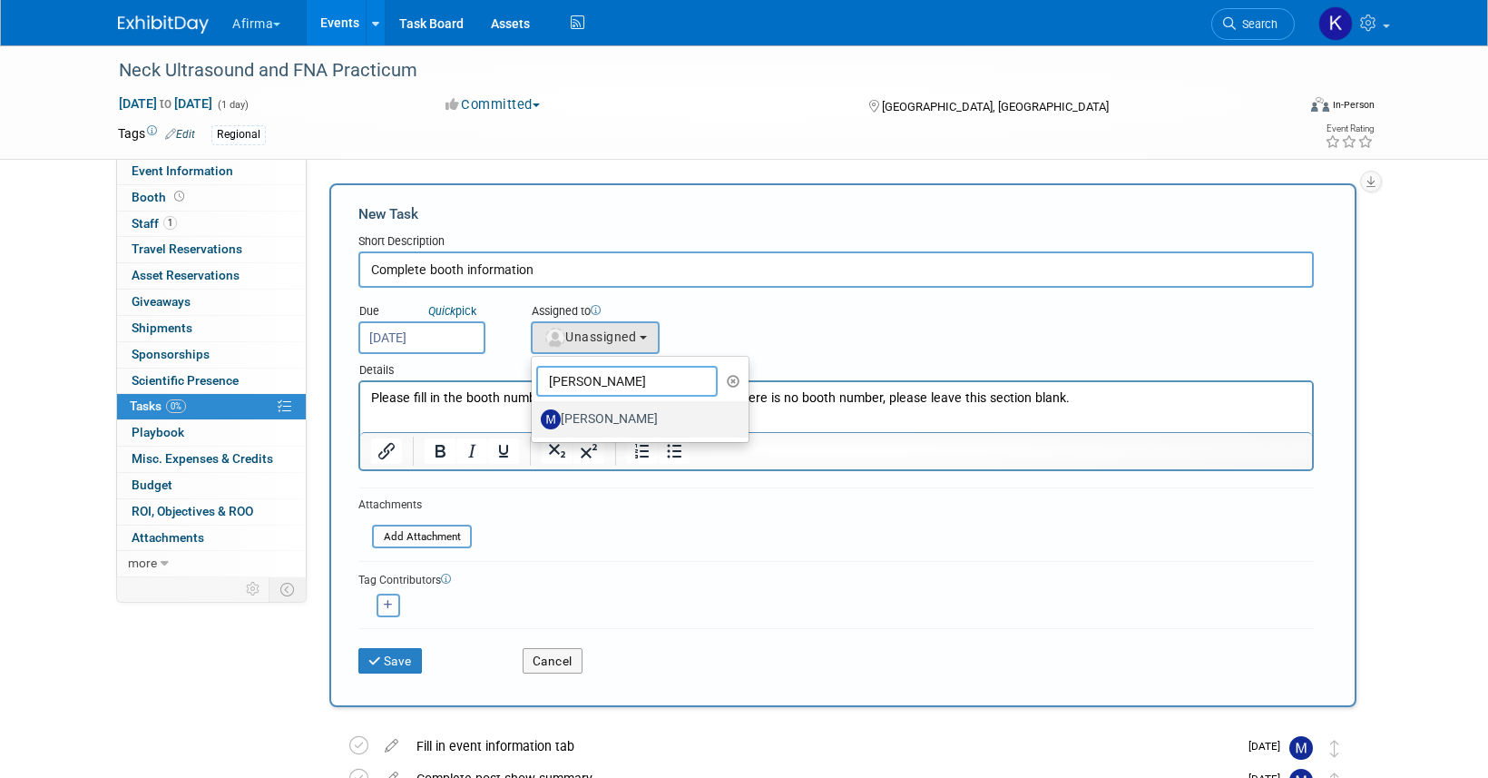
type input "[PERSON_NAME]"
click at [602, 418] on label "[PERSON_NAME]" at bounding box center [636, 419] width 190 height 29
click at [534, 418] on input "[PERSON_NAME]" at bounding box center [529, 417] width 12 height 12
select select "a4cccf0a-847b-49ab-9428-4139baaf0273"
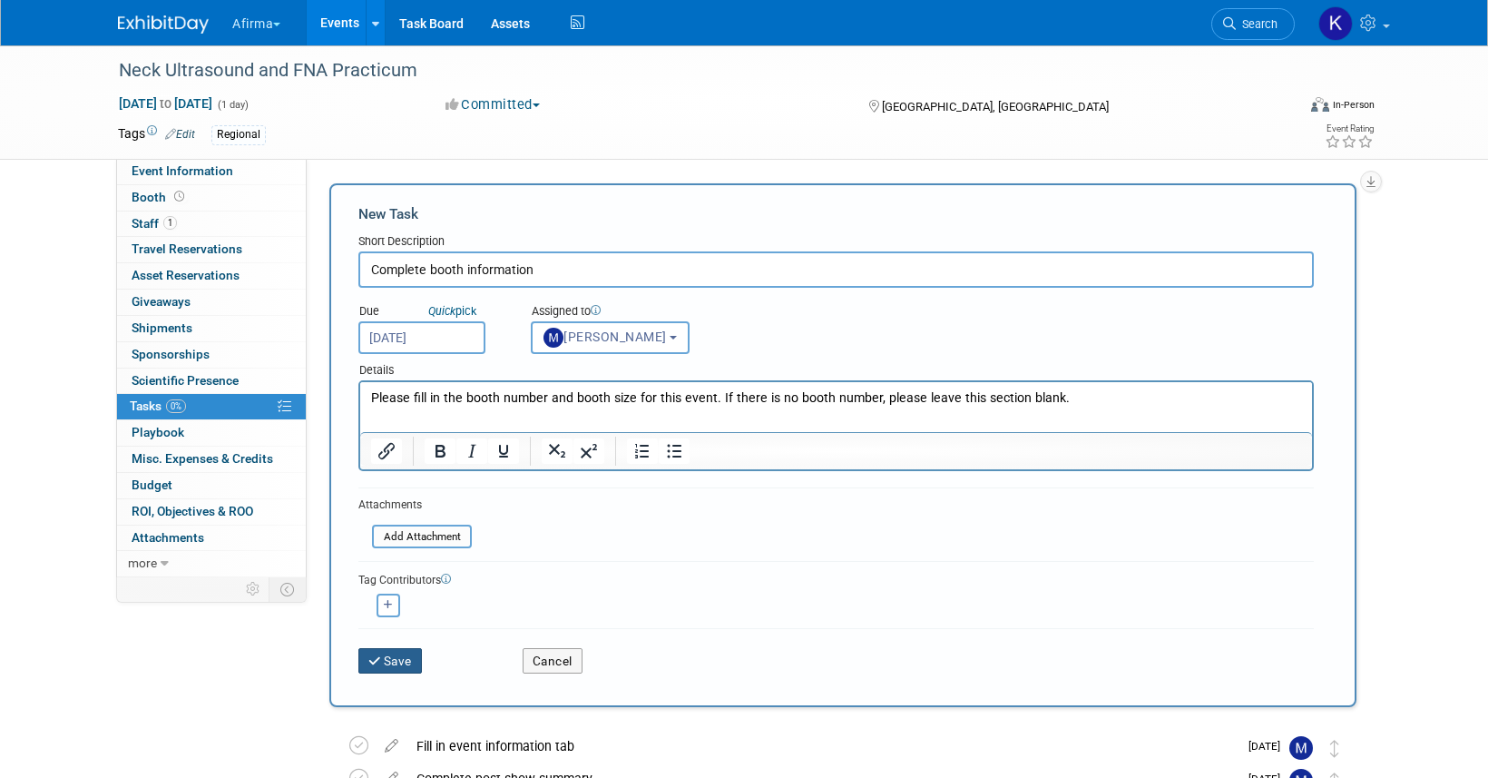
click at [394, 655] on button "Save" at bounding box center [390, 660] width 64 height 25
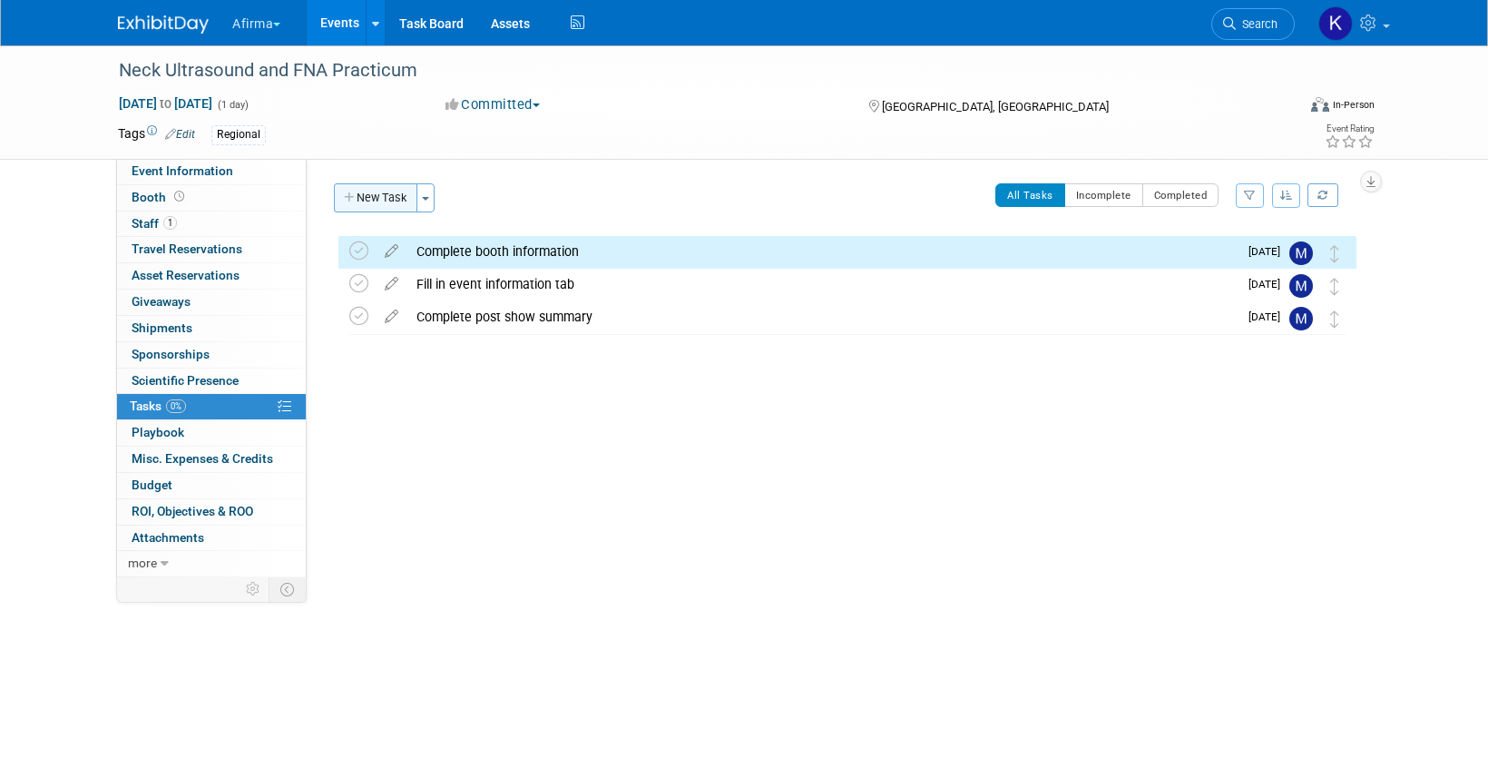
click at [378, 194] on button "New Task" at bounding box center [375, 197] width 83 height 29
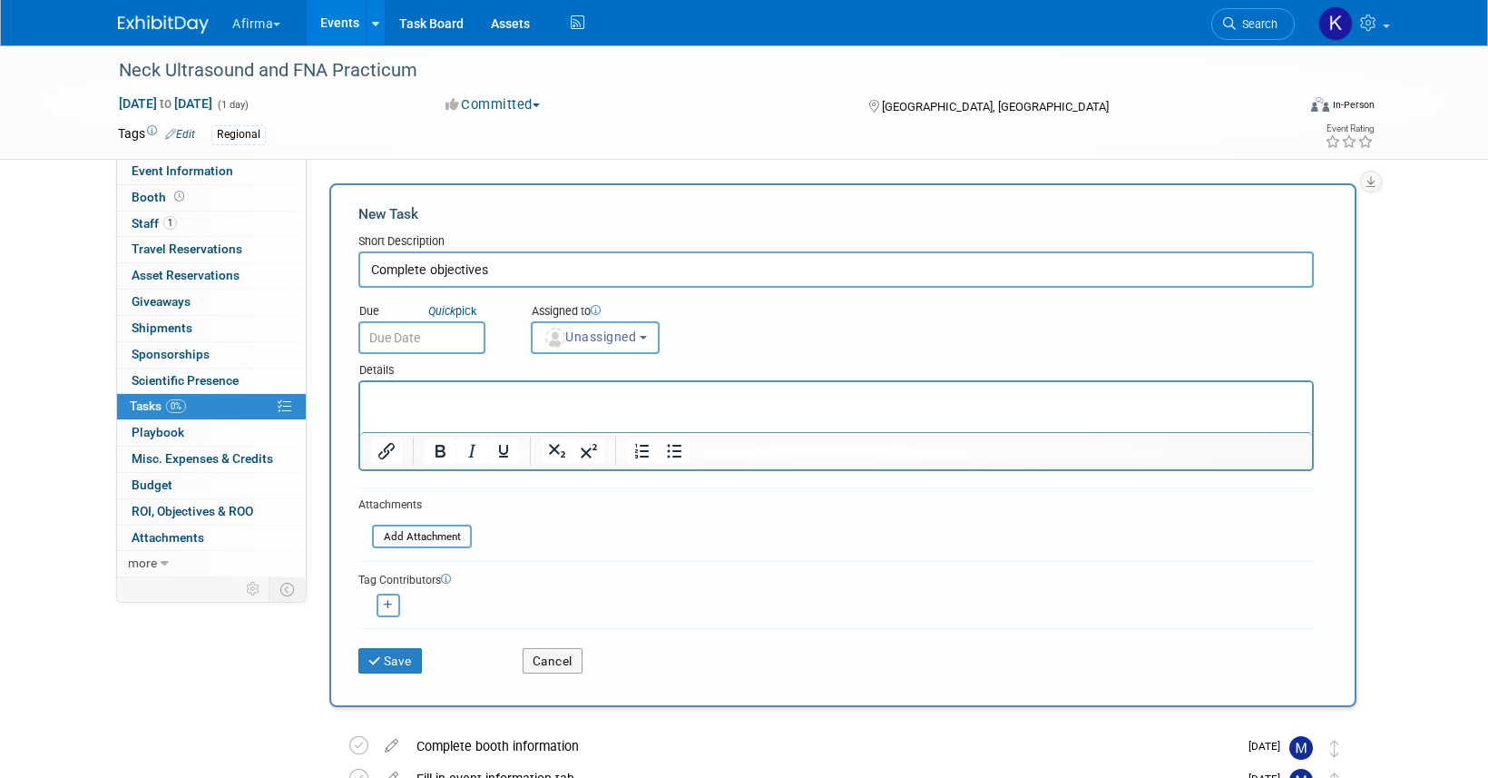
type input "Complete objectives"
click at [507, 385] on html at bounding box center [836, 394] width 952 height 25
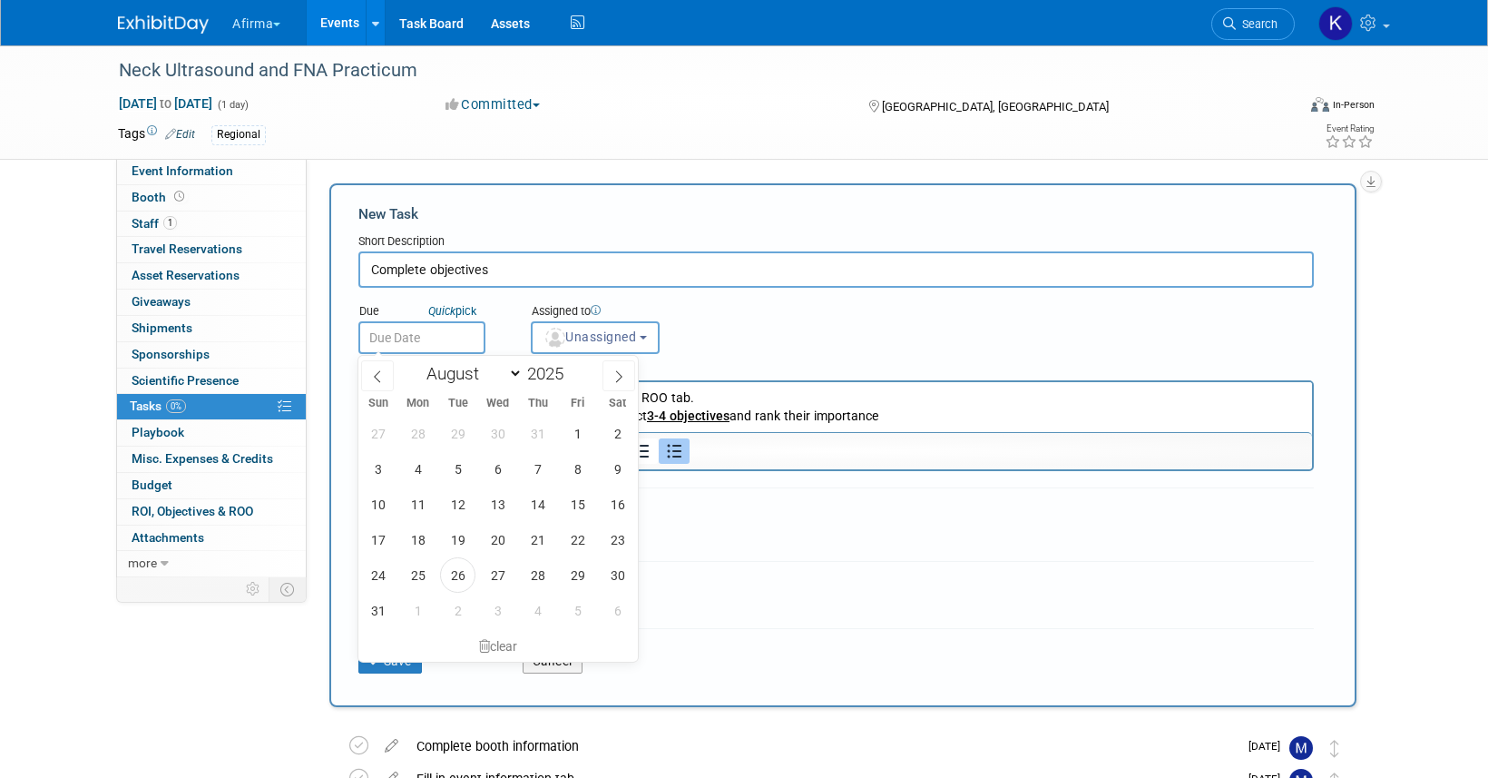
click at [440, 328] on input "text" at bounding box center [421, 337] width 127 height 33
click at [626, 369] on span at bounding box center [619, 375] width 33 height 31
click at [608, 368] on span at bounding box center [619, 375] width 33 height 31
select select "10"
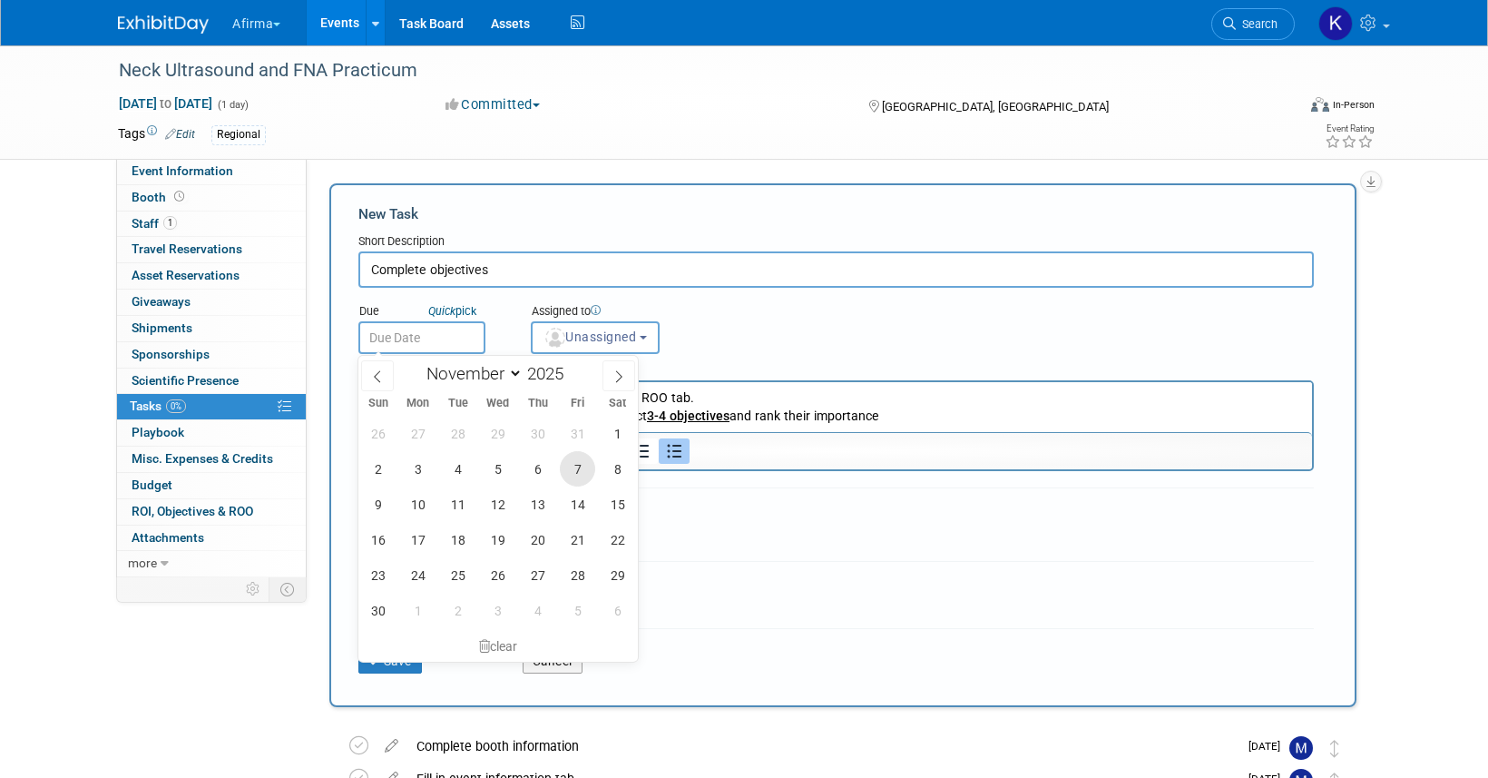
click at [584, 470] on span "7" at bounding box center [577, 468] width 35 height 35
type input "[DATE]"
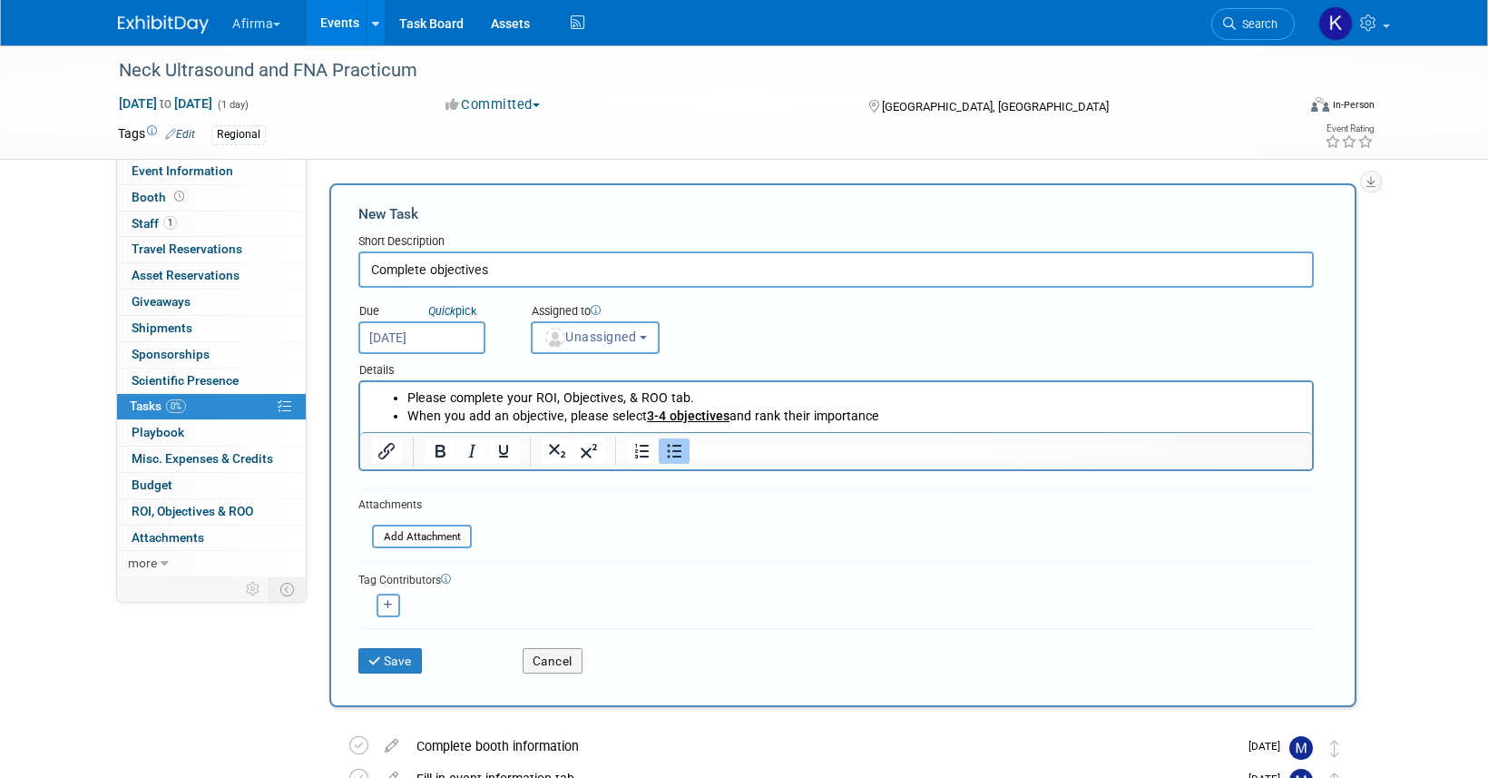
click at [586, 341] on span "Unassigned" at bounding box center [590, 336] width 93 height 15
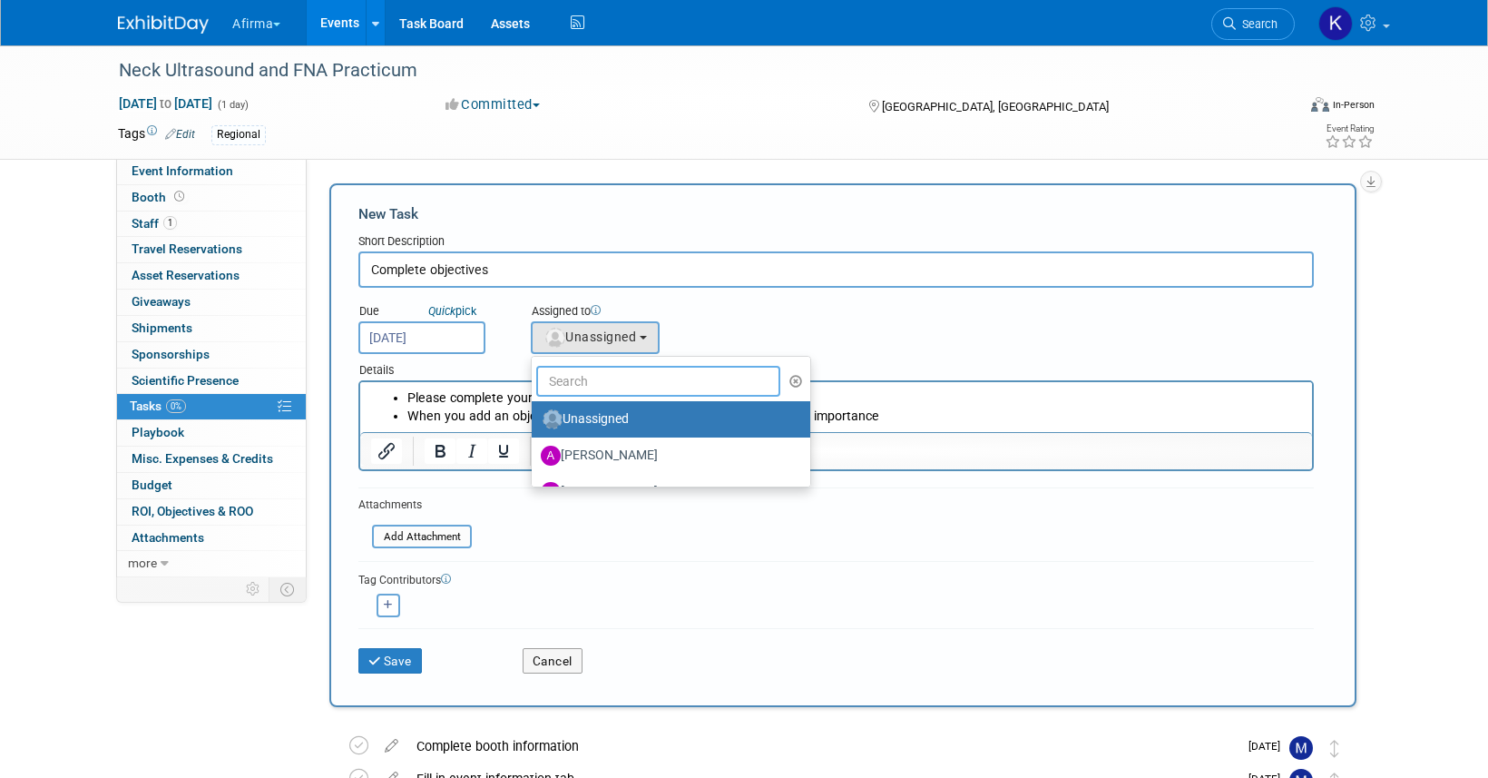
click at [586, 382] on input "text" at bounding box center [658, 381] width 244 height 31
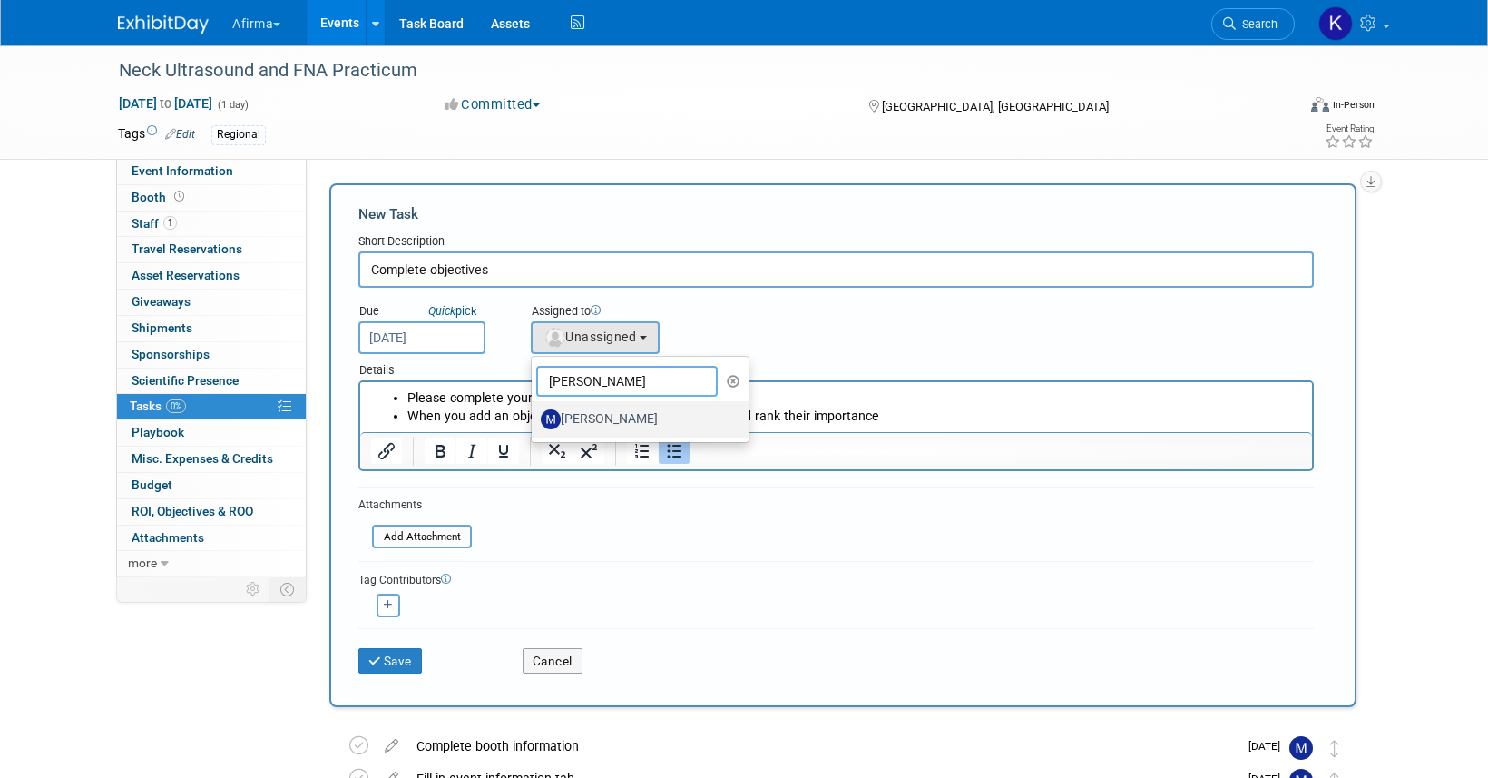
type input "[PERSON_NAME]"
click at [600, 407] on label "[PERSON_NAME]" at bounding box center [636, 419] width 190 height 29
click at [534, 411] on input "[PERSON_NAME]" at bounding box center [529, 417] width 12 height 12
select select "a4cccf0a-847b-49ab-9428-4139baaf0273"
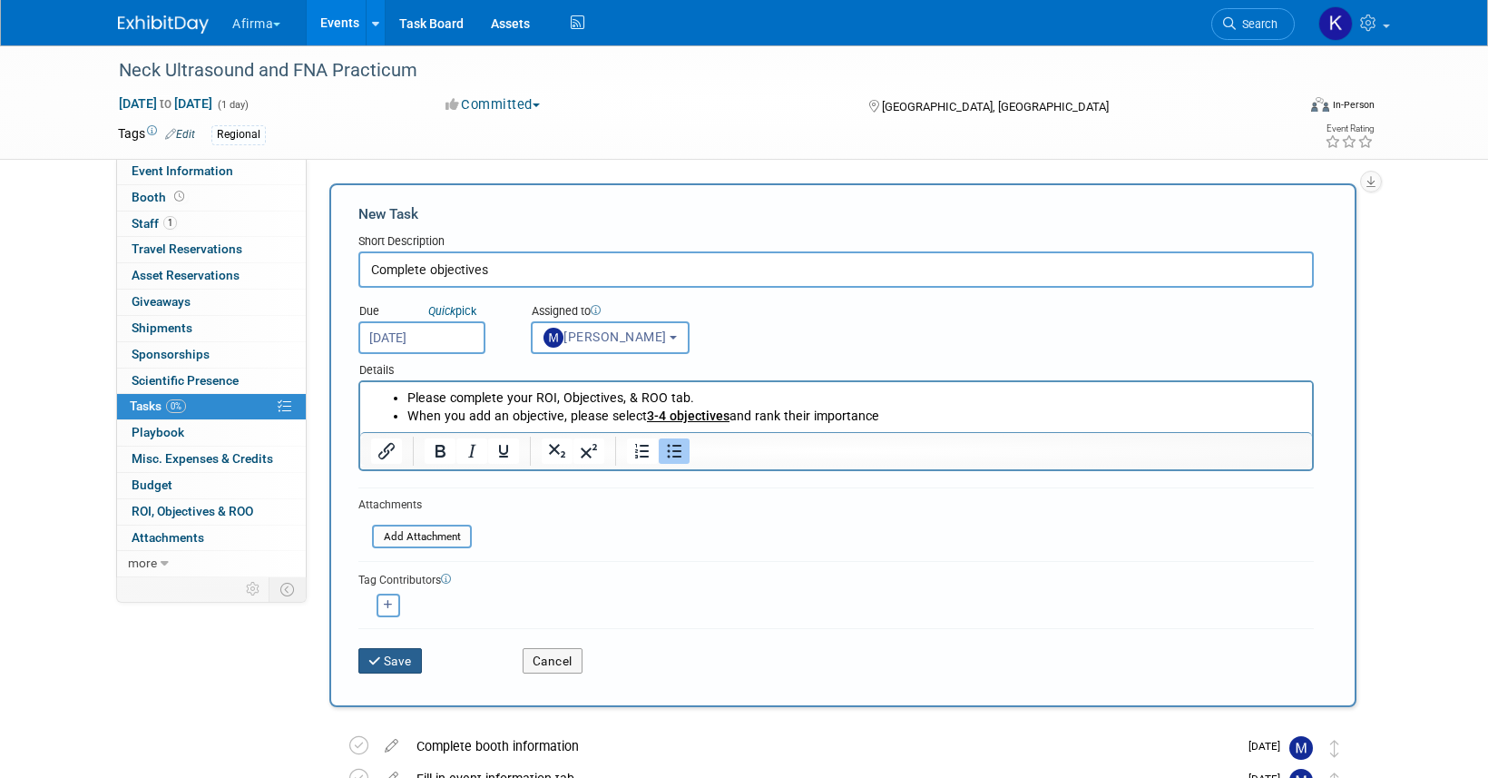
click at [407, 661] on button "Save" at bounding box center [390, 660] width 64 height 25
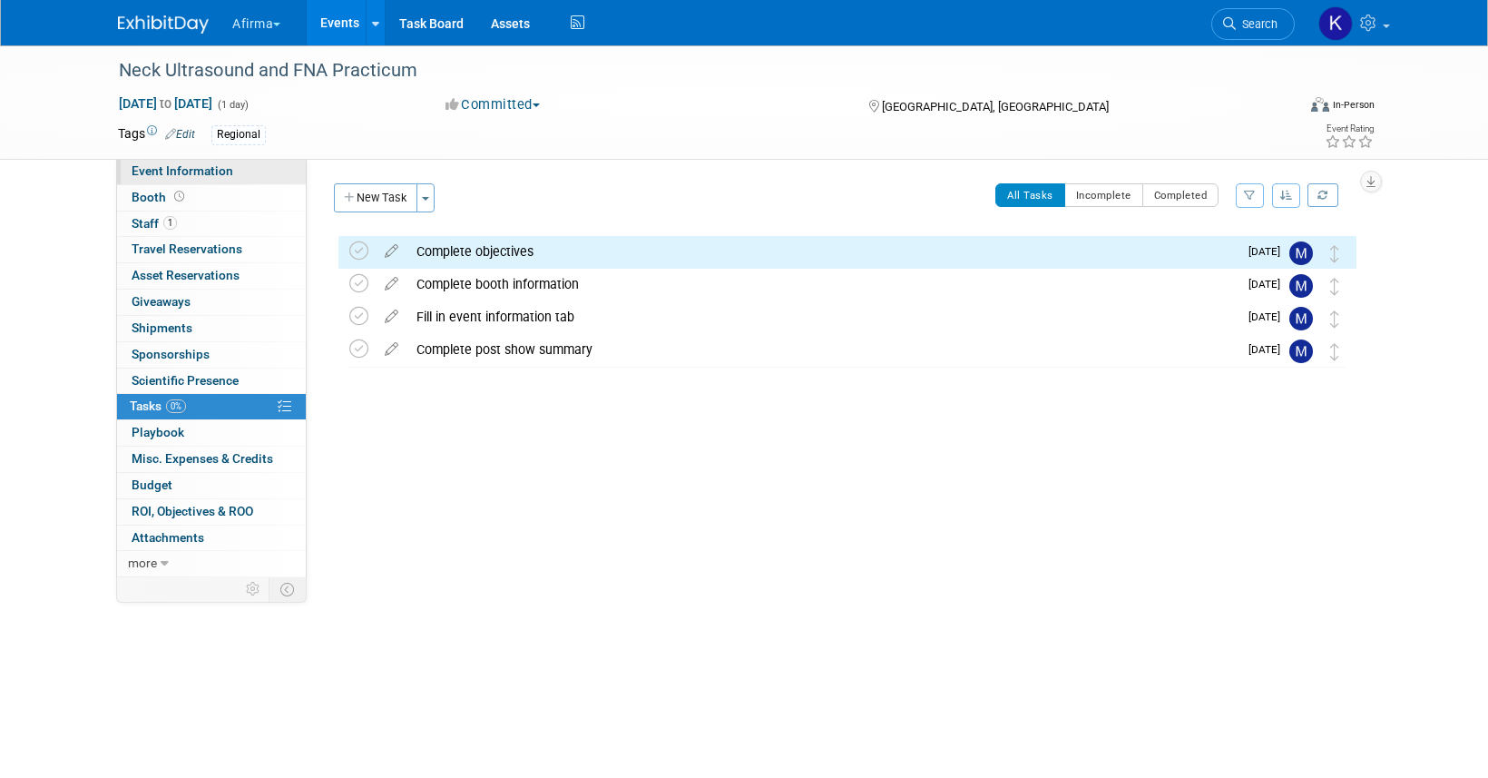
click at [240, 179] on link "Event Information" at bounding box center [211, 171] width 189 height 25
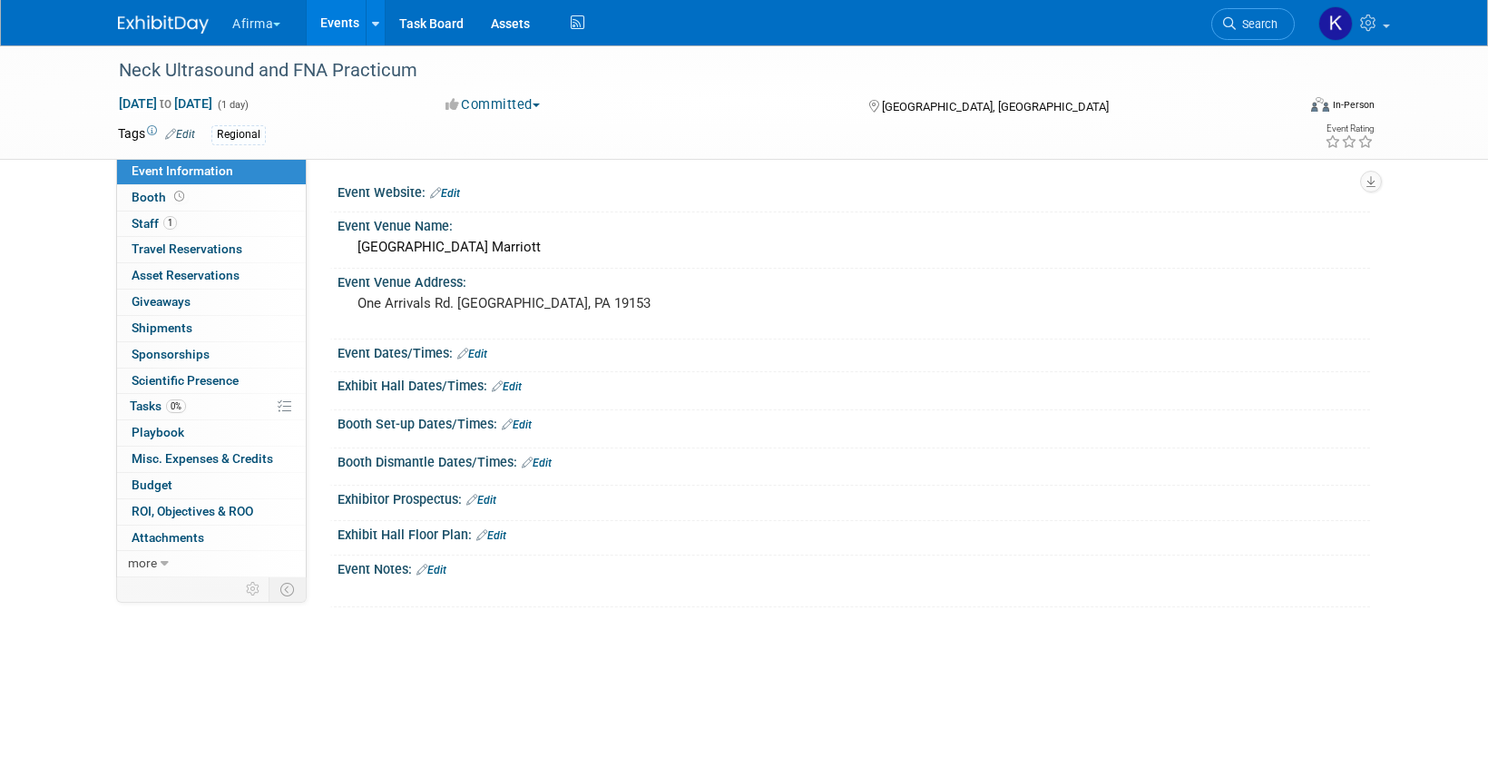
click at [350, 19] on link "Events" at bounding box center [340, 22] width 66 height 45
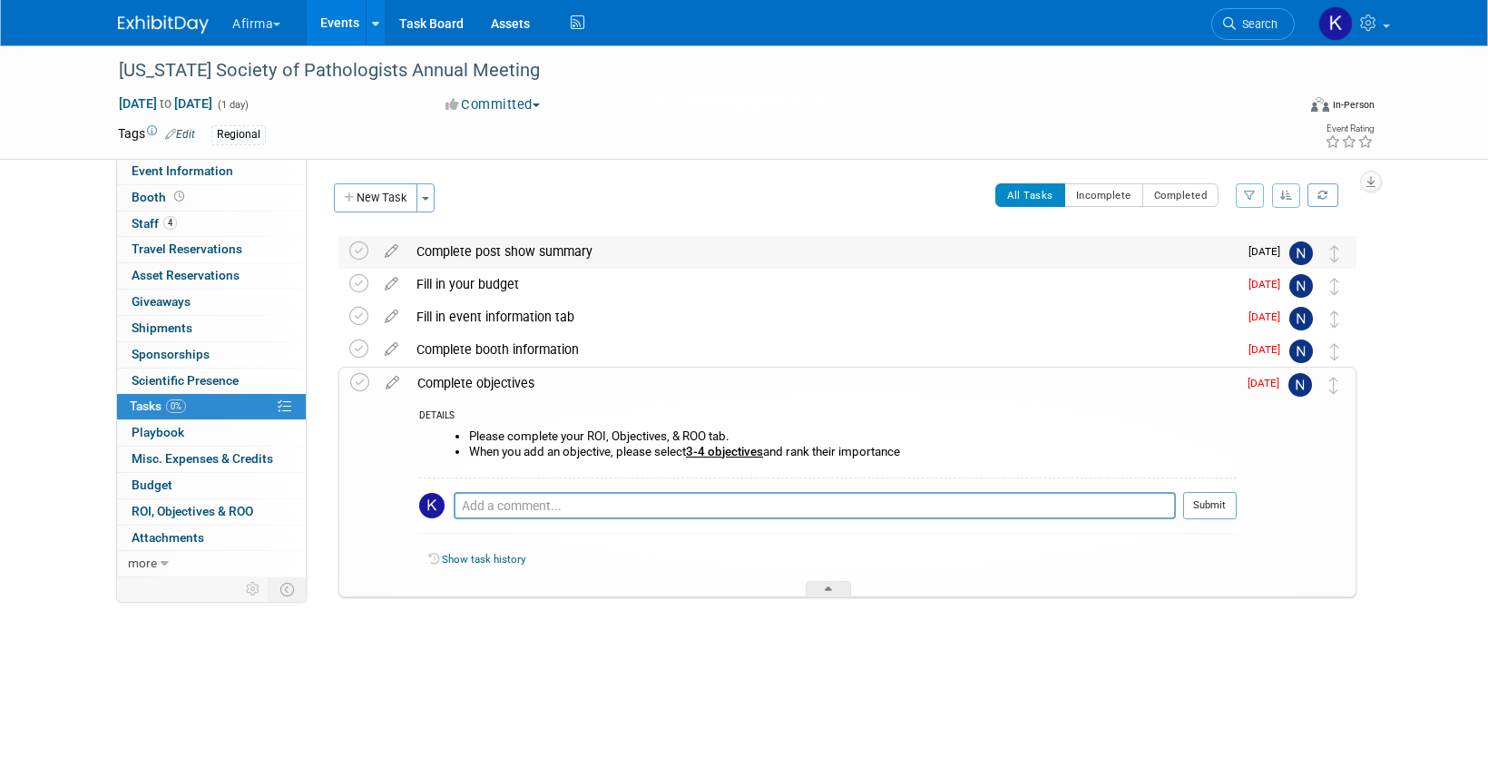
click at [504, 254] on div "Complete post show summary" at bounding box center [822, 251] width 830 height 31
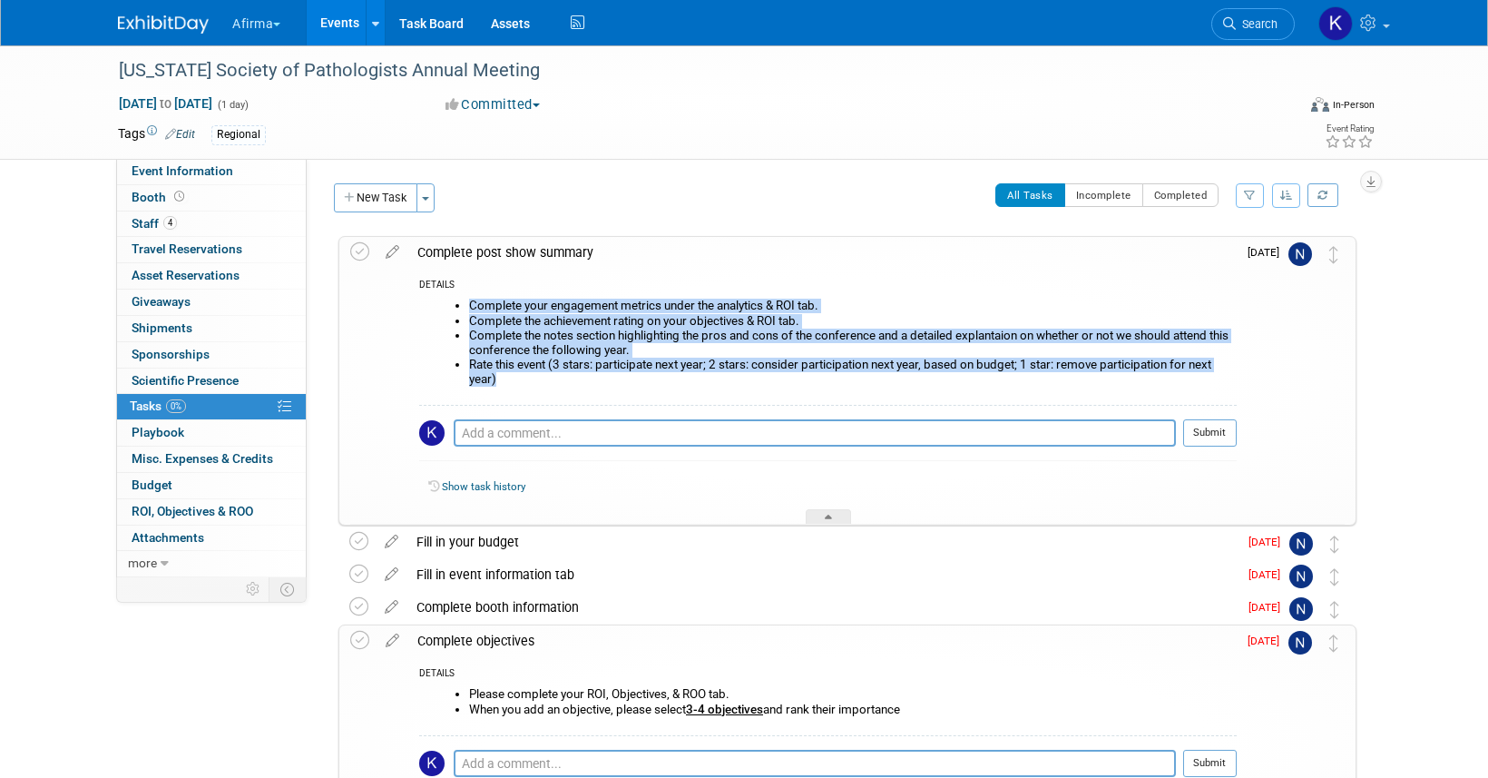
drag, startPoint x: 533, startPoint y: 380, endPoint x: 456, endPoint y: 305, distance: 107.8
click at [456, 305] on ul "Complete your engagement metrics under the analytics & ROI tab. Complete the ac…" at bounding box center [835, 342] width 804 height 87
copy ul "Complete your engagement metrics under the analytics & ROI tab. Complete the ac…"
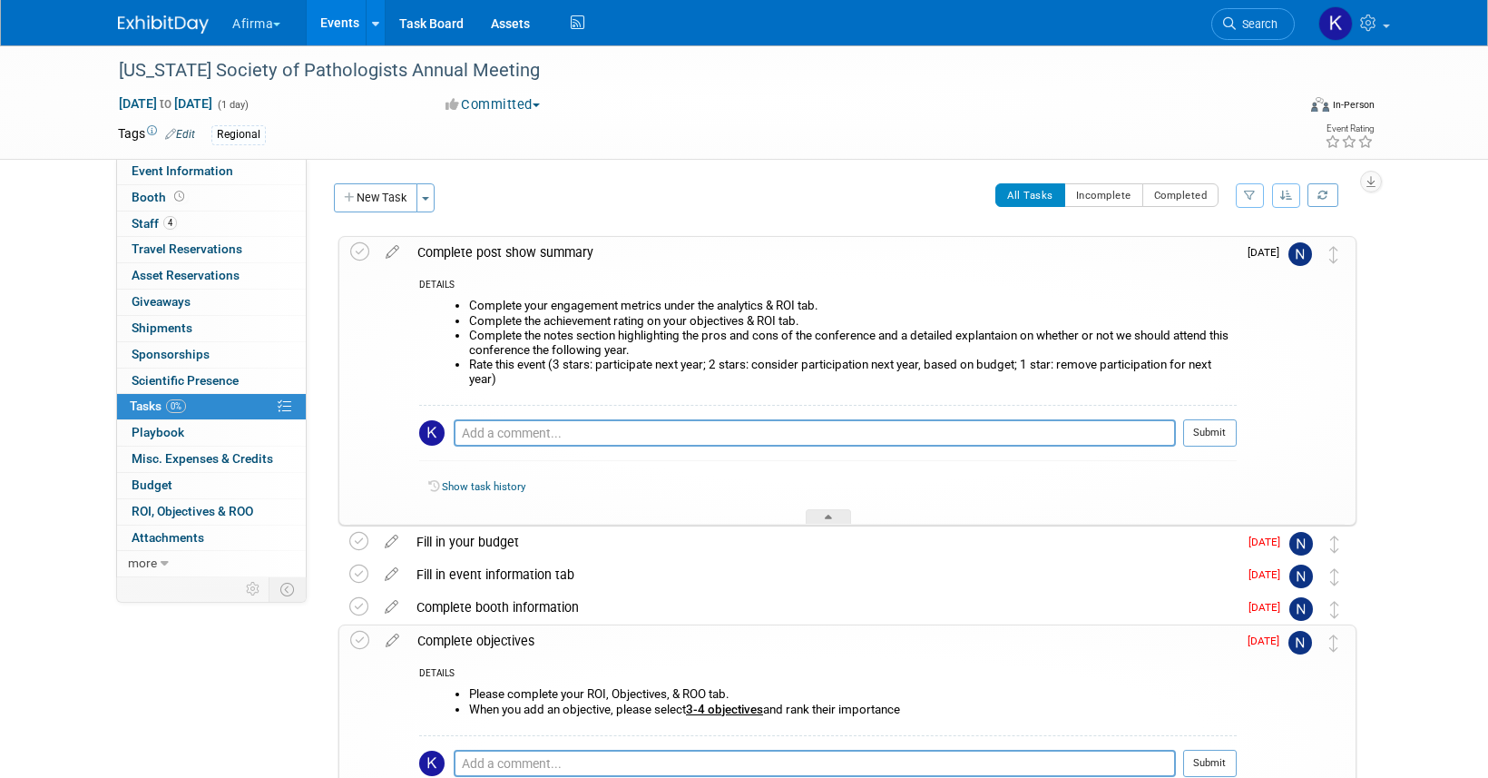
click at [456, 259] on div "Complete post show summary" at bounding box center [822, 252] width 828 height 31
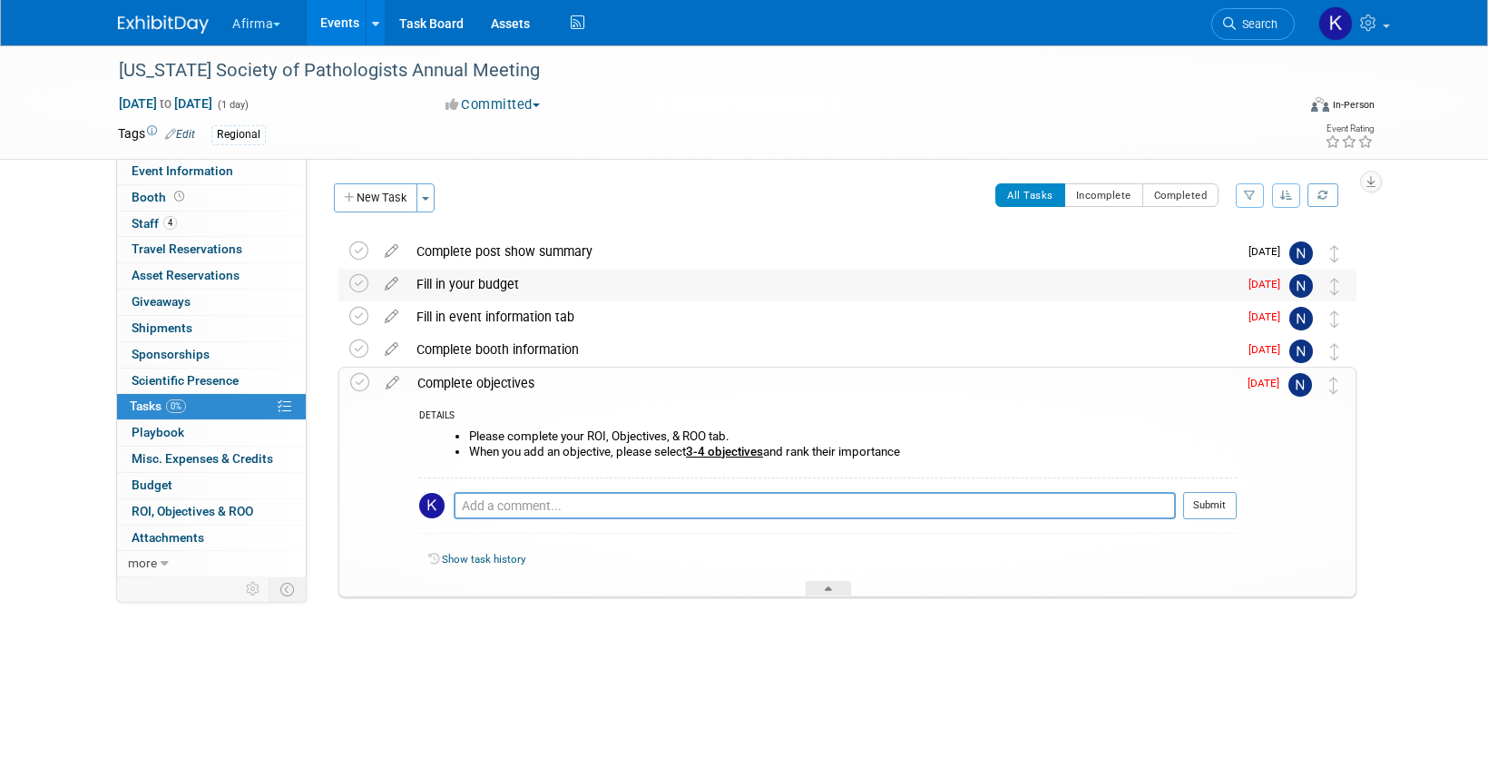
click at [458, 282] on div "Fill in your budget" at bounding box center [822, 284] width 830 height 31
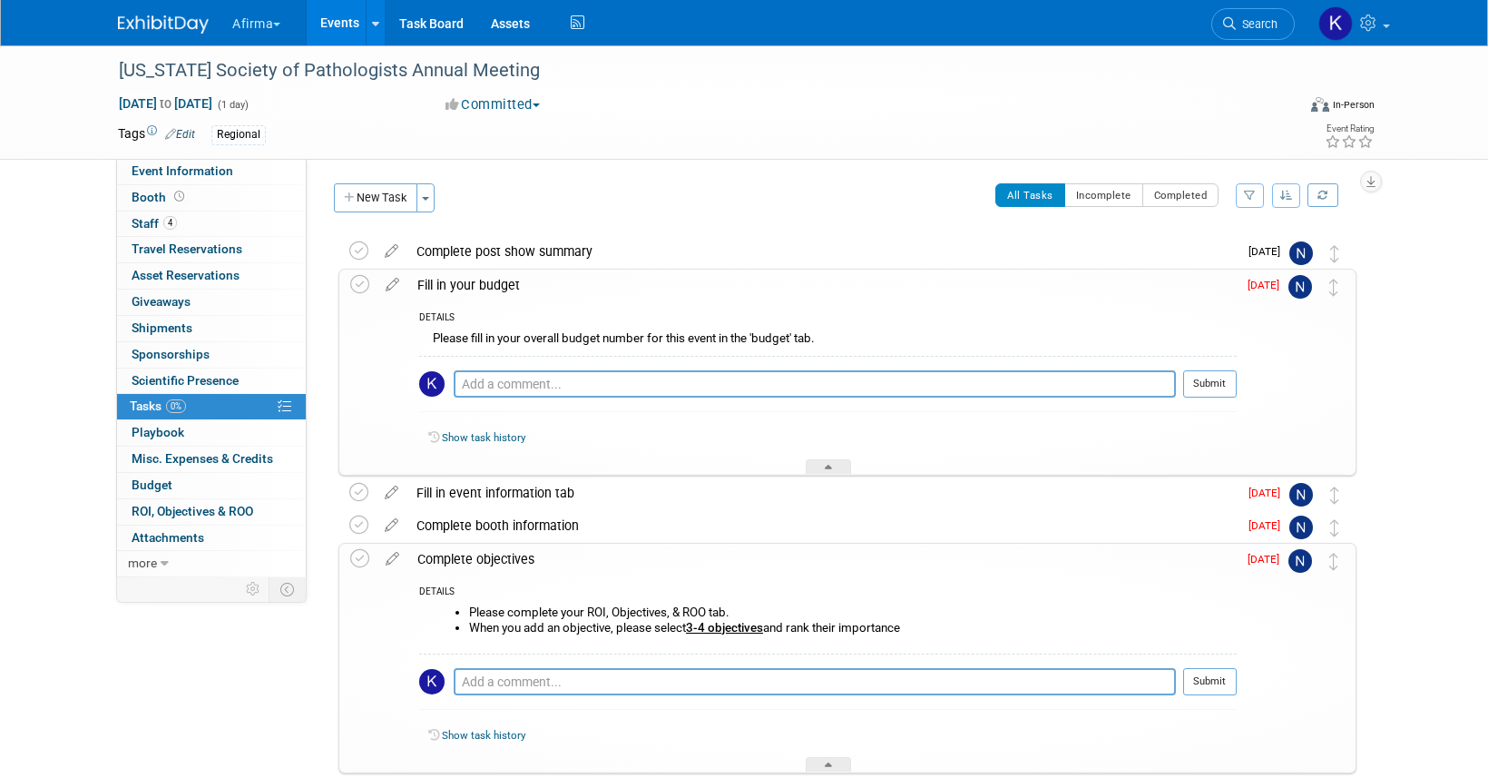
click at [473, 274] on div "Fill in your budget" at bounding box center [822, 285] width 828 height 31
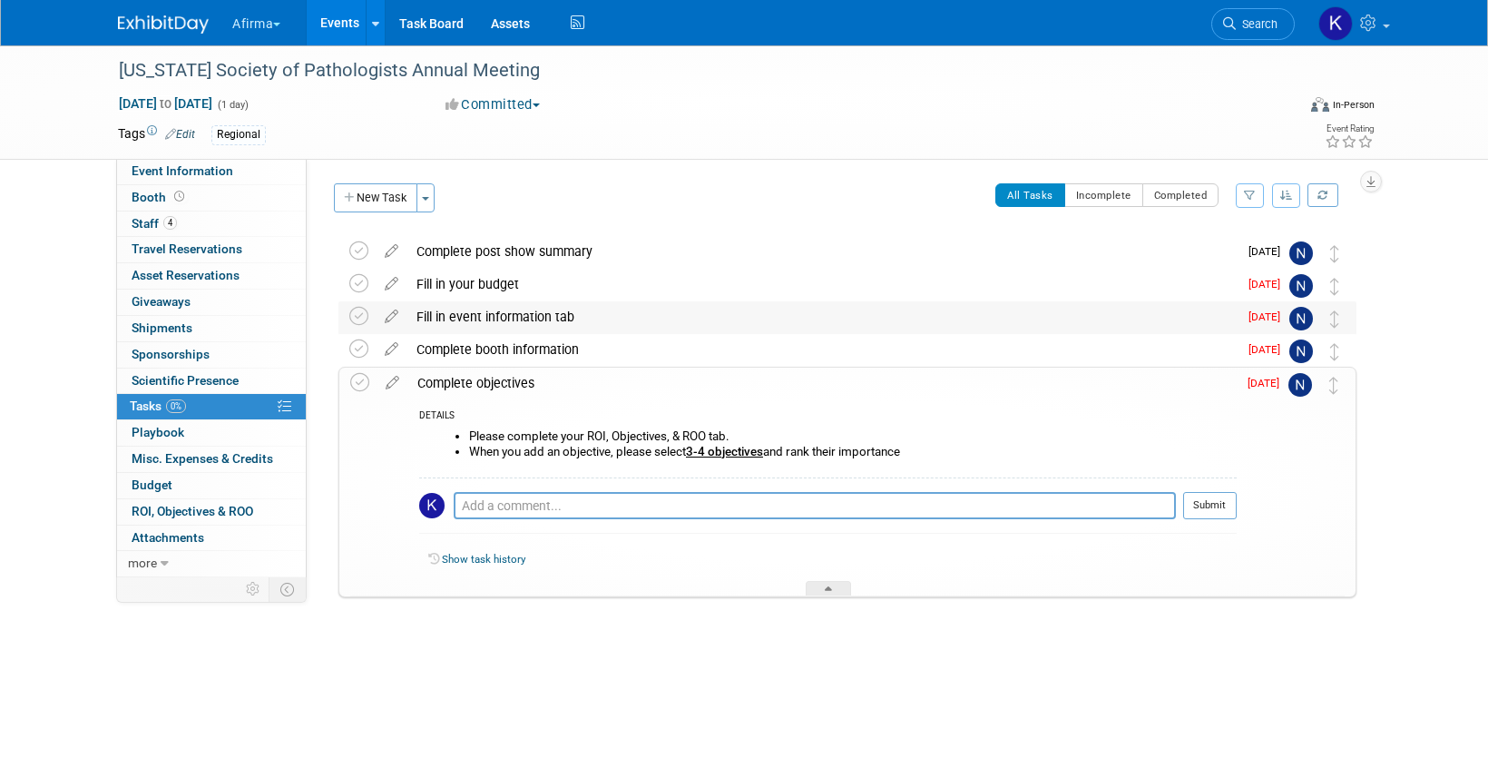
click at [473, 321] on div "Fill in event information tab" at bounding box center [822, 316] width 830 height 31
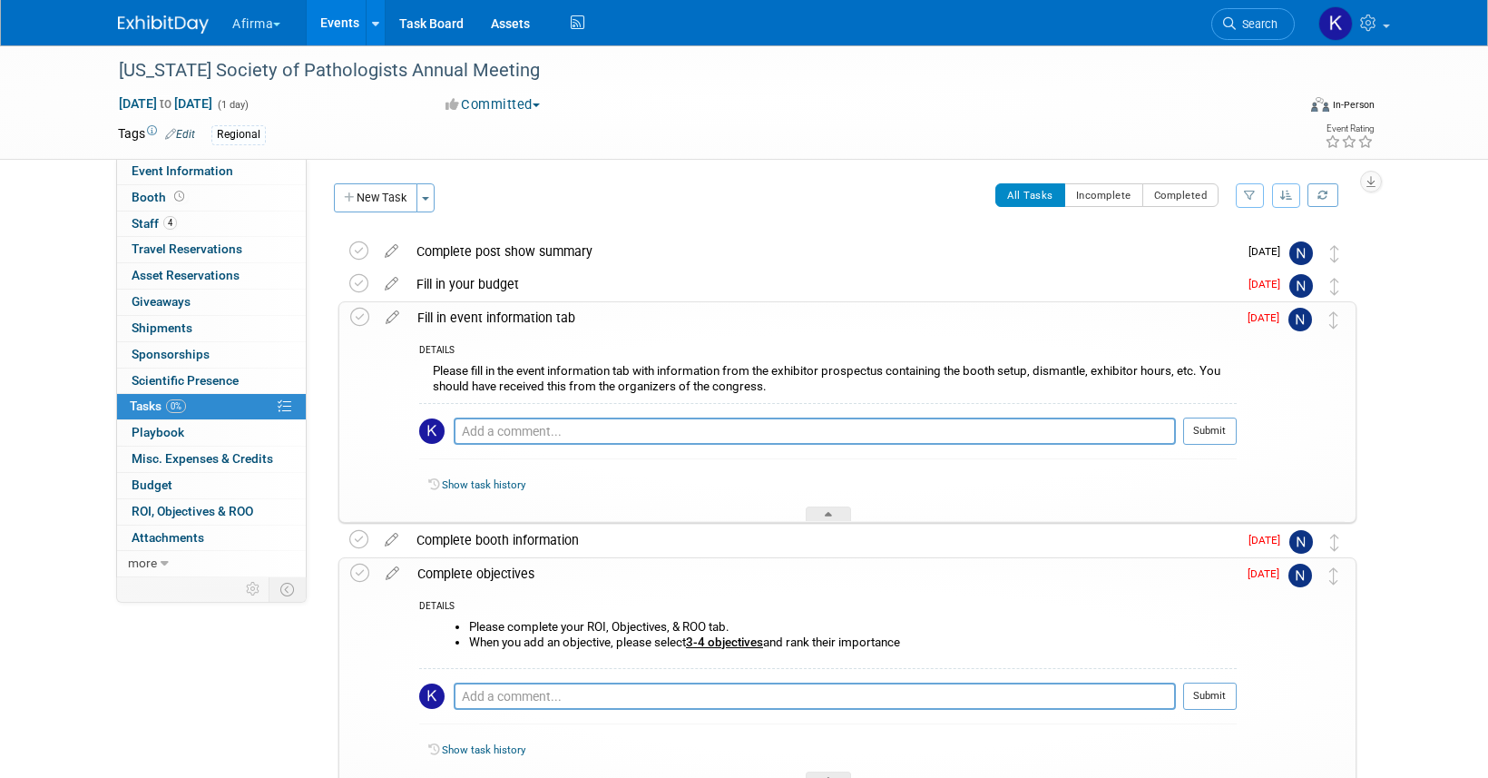
drag, startPoint x: 789, startPoint y: 395, endPoint x: 464, endPoint y: 381, distance: 326.1
click at [464, 381] on div "Please fill in the event information tab with information from the exhibitor pr…" at bounding box center [828, 380] width 818 height 43
click at [434, 377] on div "Please fill in the event information tab with information from the exhibitor pr…" at bounding box center [828, 380] width 818 height 43
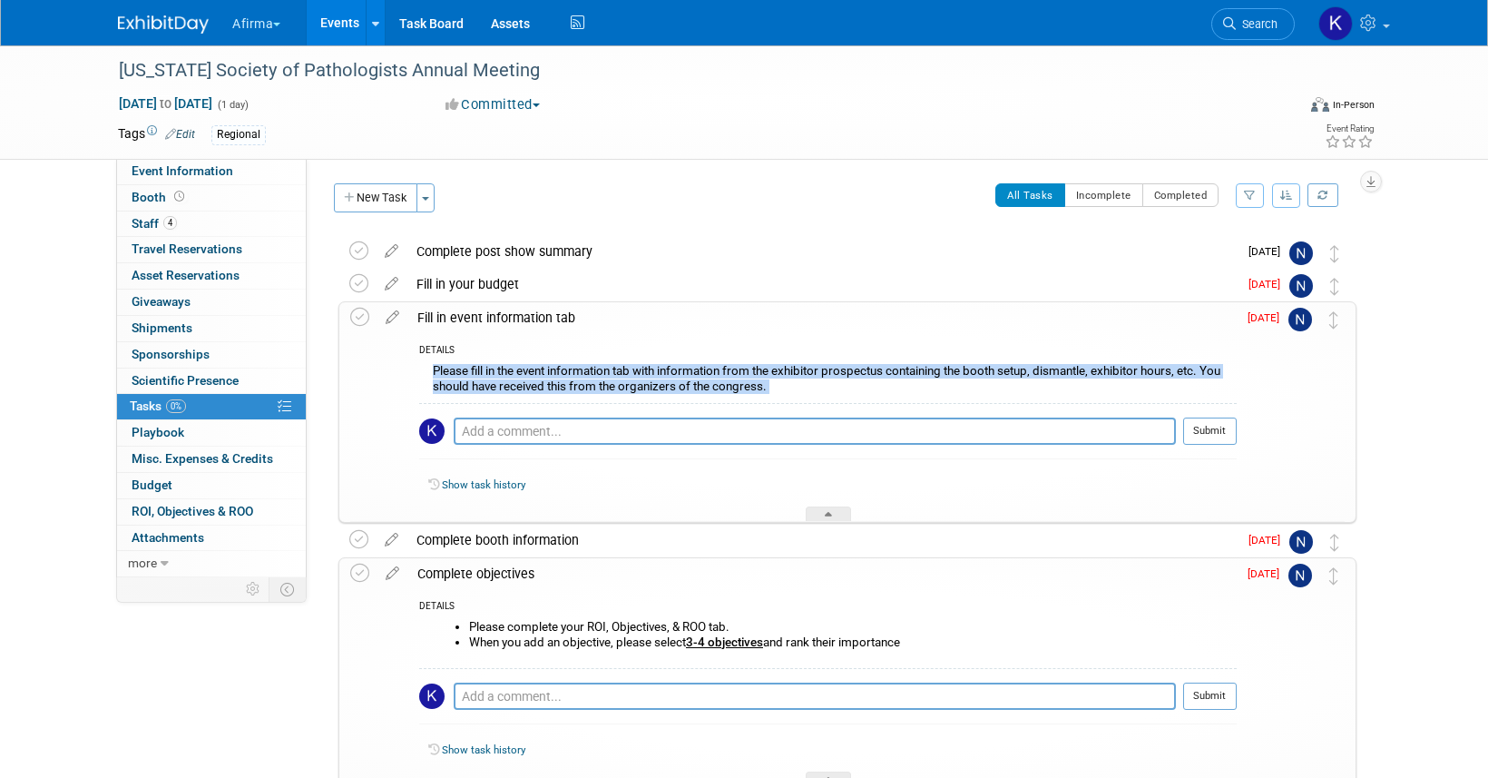
click at [434, 377] on div "Please fill in the event information tab with information from the exhibitor pr…" at bounding box center [828, 380] width 818 height 43
copy div "Please fill in the event information tab with information from the exhibitor pr…"
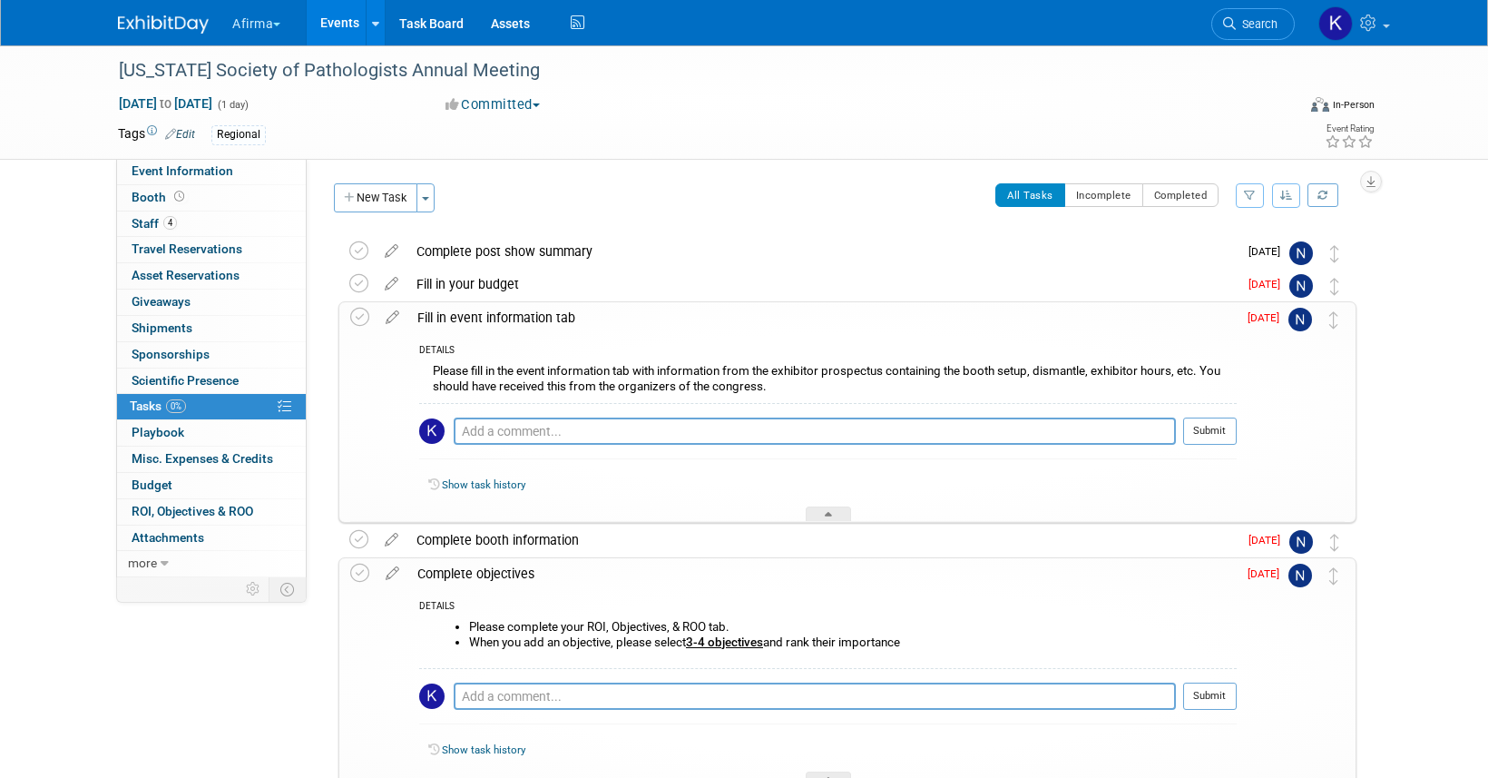
click at [495, 319] on div "Fill in event information tab" at bounding box center [822, 317] width 828 height 31
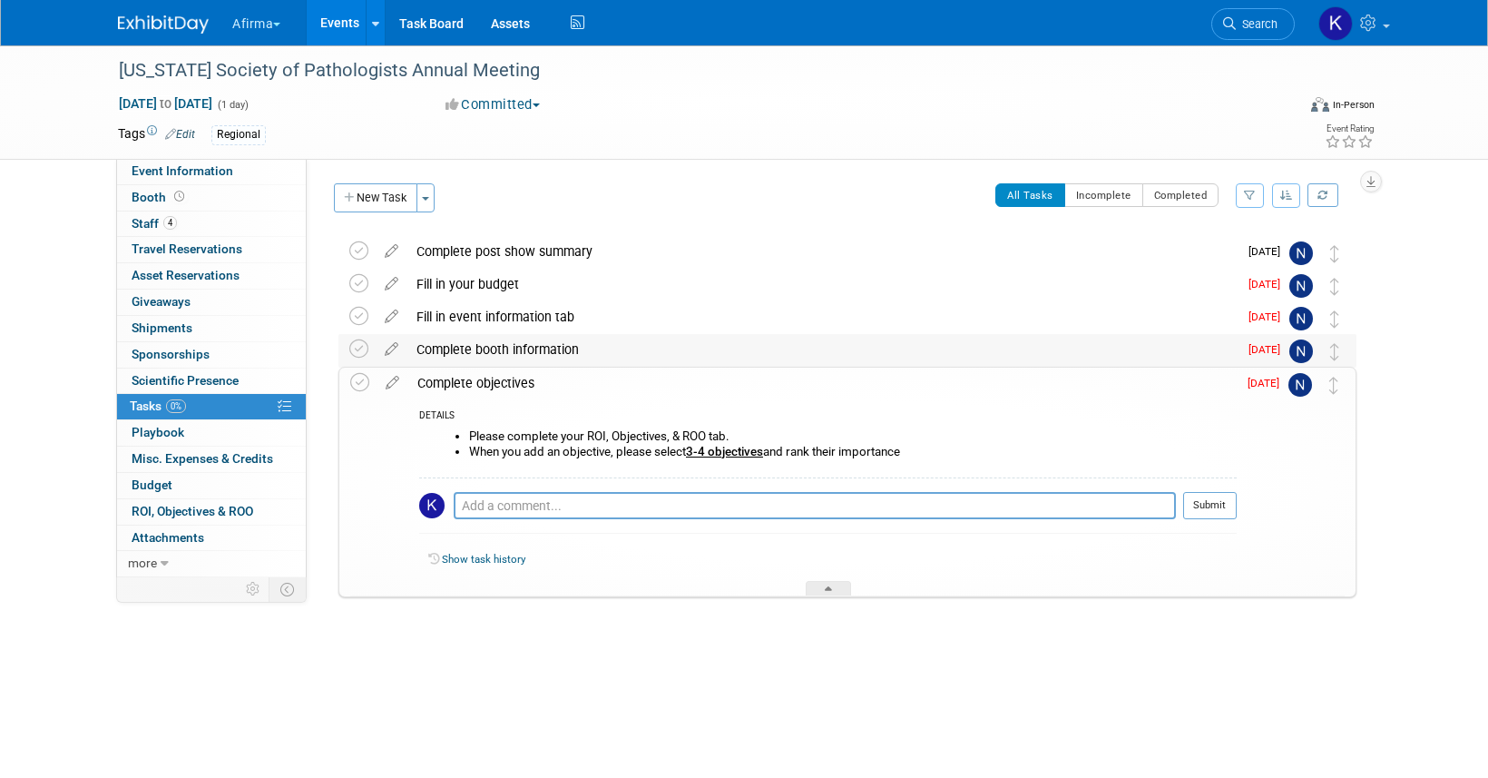
click at [493, 348] on div "Complete booth information" at bounding box center [822, 349] width 830 height 31
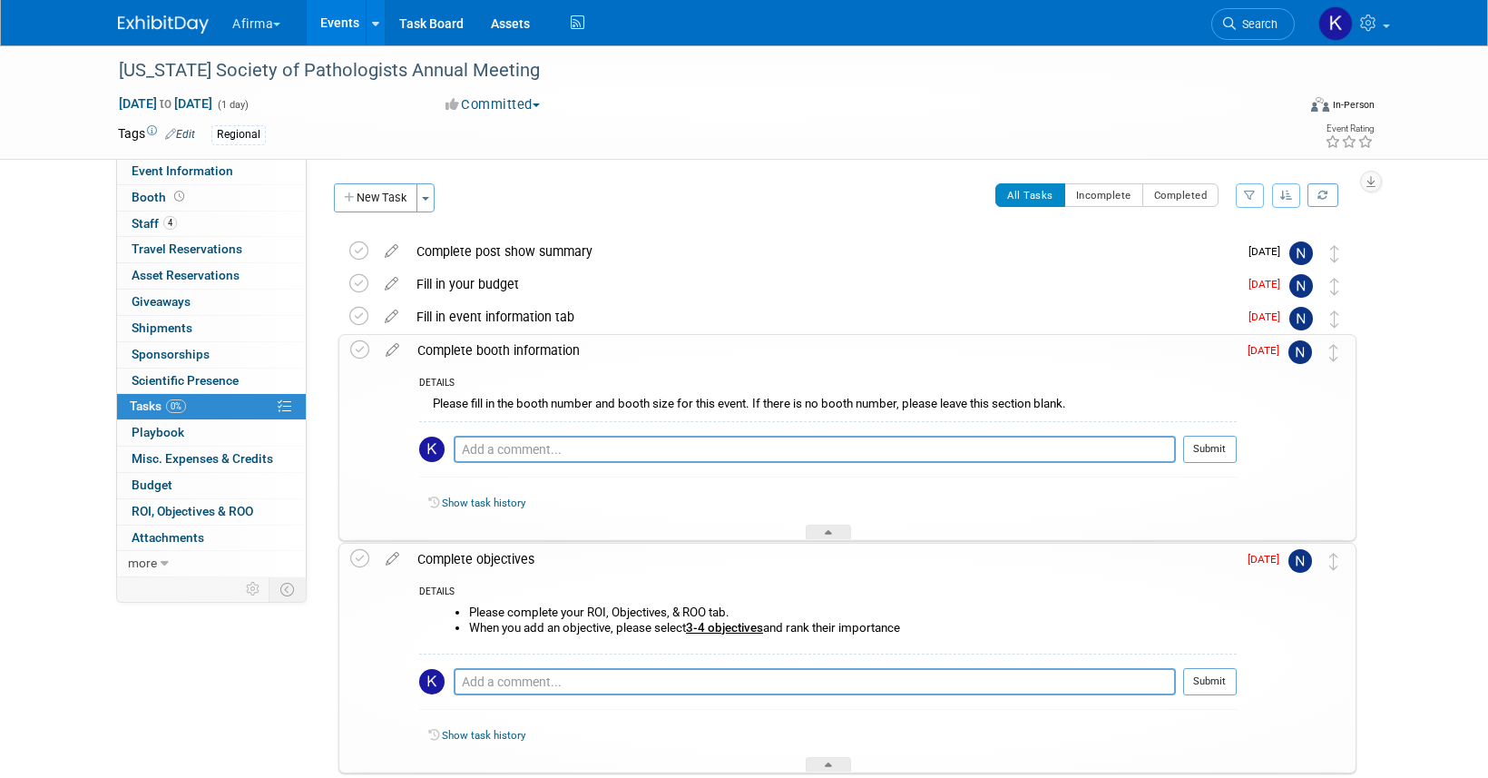
click at [493, 406] on div "Please fill in the booth number and booth size for this event. If there is no b…" at bounding box center [828, 406] width 818 height 28
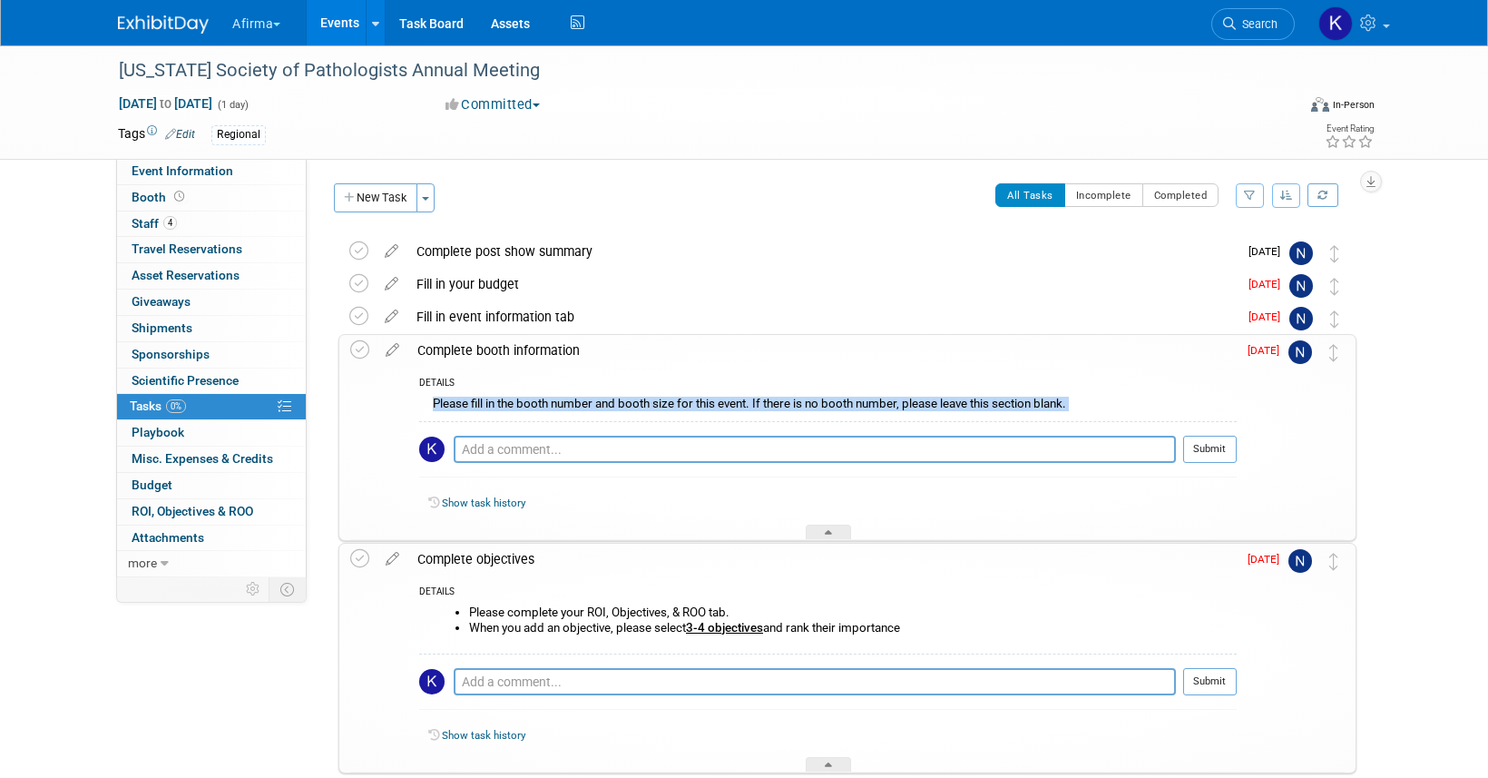
click at [493, 406] on div "Please fill in the booth number and booth size for this event. If there is no b…" at bounding box center [828, 406] width 818 height 28
copy div "Please fill in the booth number and booth size for this event. If there is no b…"
click at [516, 333] on div "South Carolina Society of Pathologists Annual Meeting Sep 13, 2025 to Sep 13, 2…" at bounding box center [842, 505] width 1027 height 540
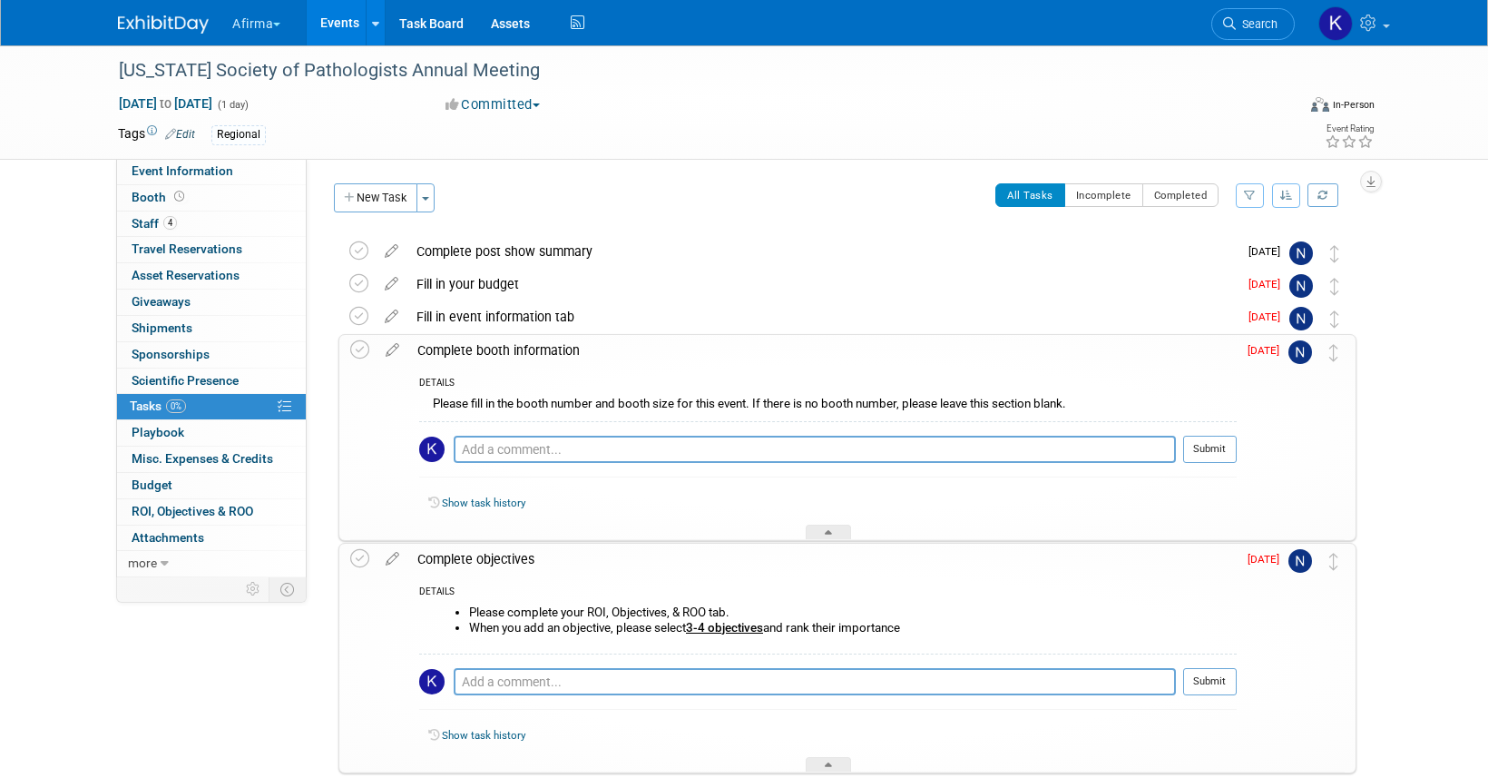
click at [515, 342] on div "Complete booth information" at bounding box center [822, 350] width 828 height 31
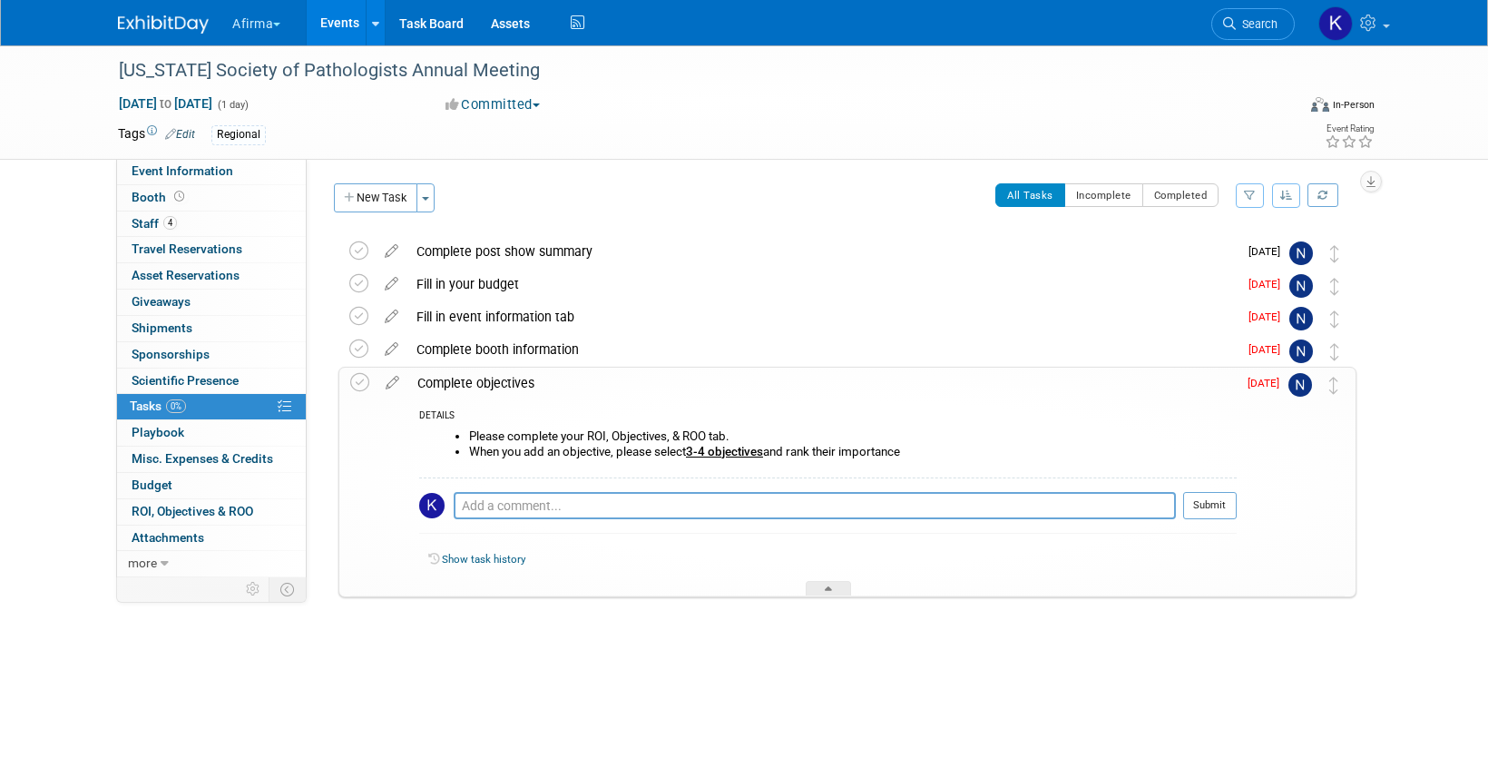
drag, startPoint x: 920, startPoint y: 456, endPoint x: 471, endPoint y: 435, distance: 449.7
click at [471, 435] on ul "Please complete your ROI, Objectives, & ROO tab. When you add an objective, ple…" at bounding box center [835, 443] width 804 height 29
copy ul "Please complete your ROI, Objectives, & ROO tab. When you add an objective, ple…"
